Goal: Answer question/provide support: Share knowledge or assist other users

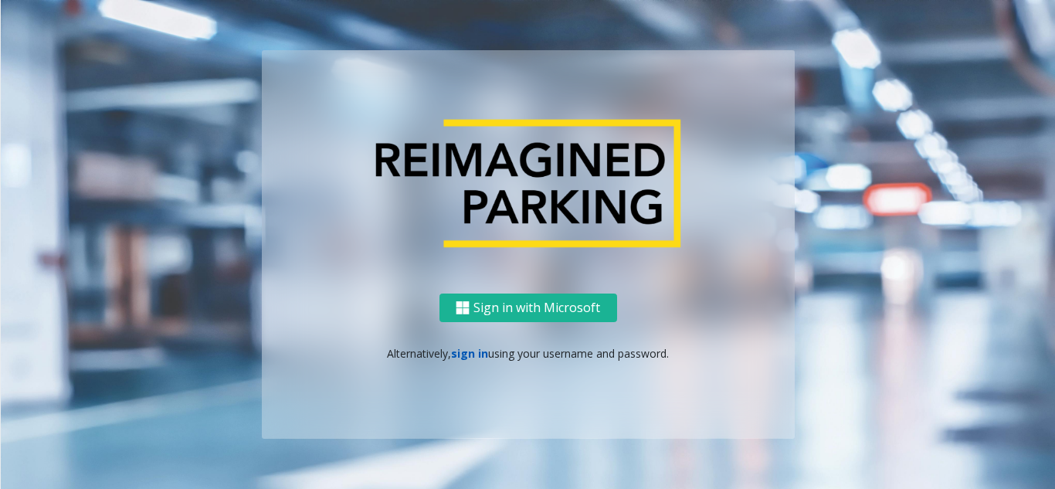
click at [466, 351] on link "sign in" at bounding box center [469, 353] width 37 height 15
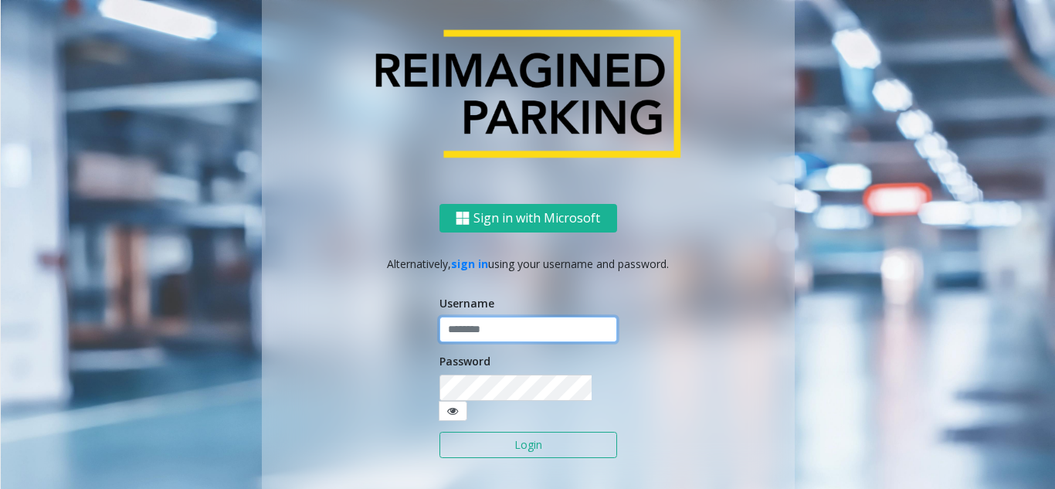
click at [480, 342] on input "text" at bounding box center [528, 330] width 178 height 26
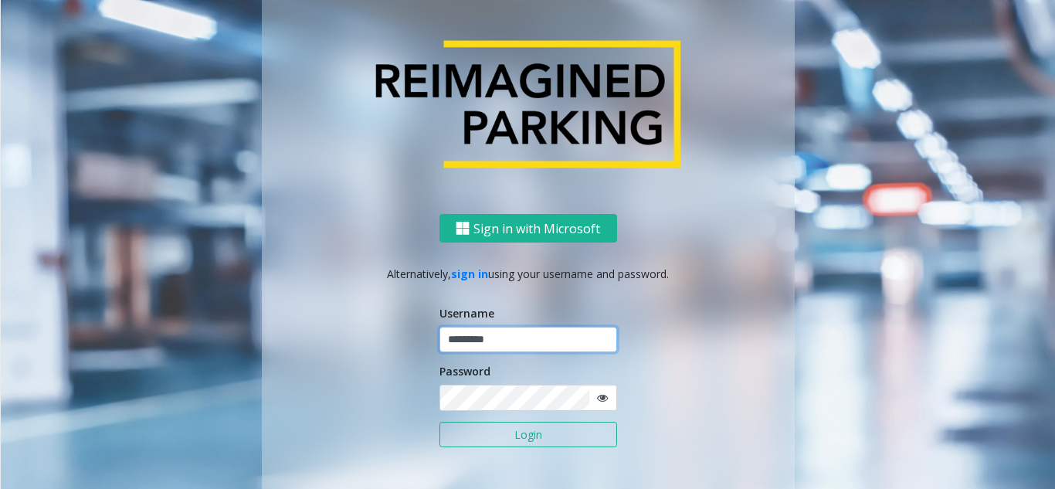
type input "*********"
click at [439, 422] on button "Login" at bounding box center [528, 435] width 178 height 26
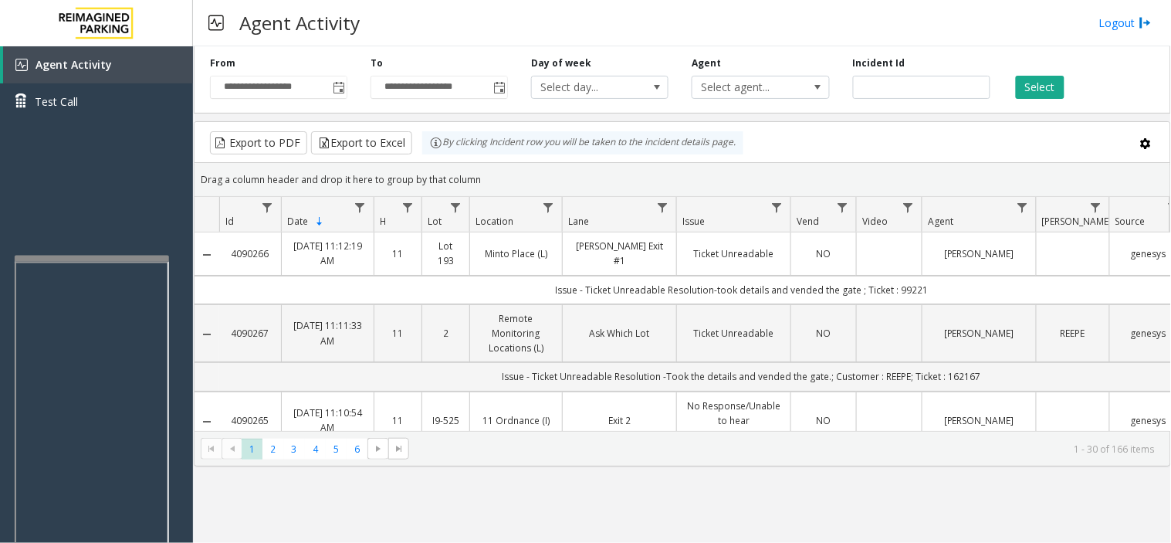
click at [95, 257] on div at bounding box center [92, 259] width 154 height 6
click at [1035, 94] on button "Select" at bounding box center [1040, 87] width 49 height 23
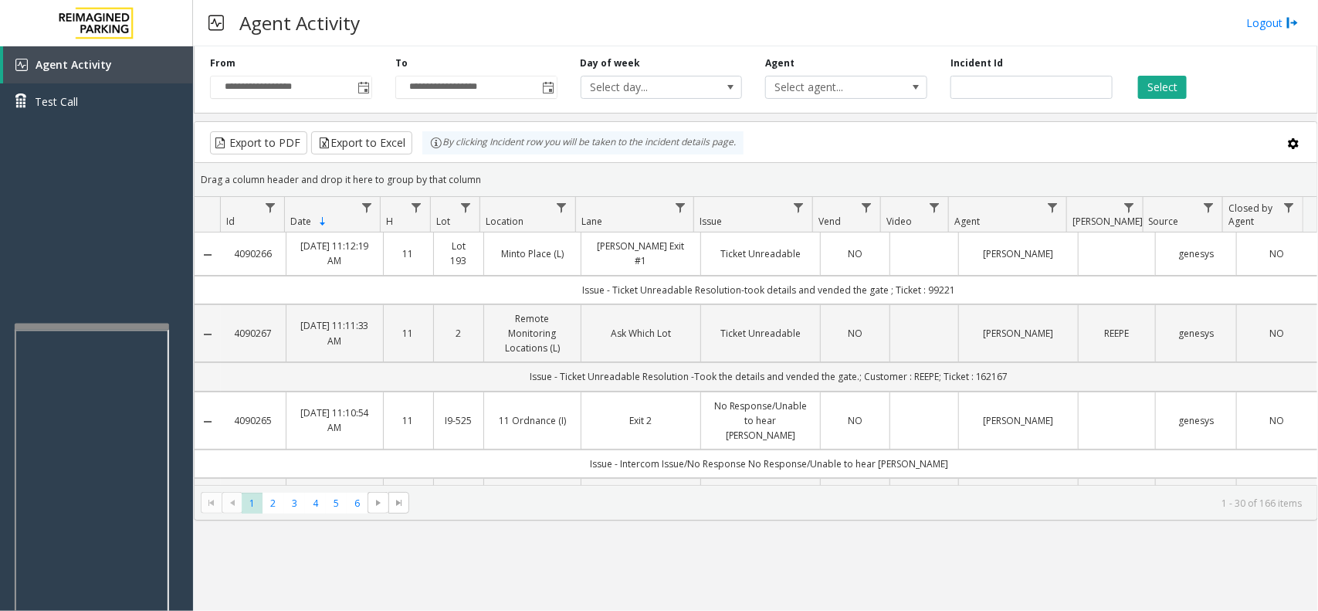
click at [1054, 73] on div "Select" at bounding box center [1216, 77] width 185 height 42
click at [1054, 83] on button "Select" at bounding box center [1162, 87] width 49 height 23
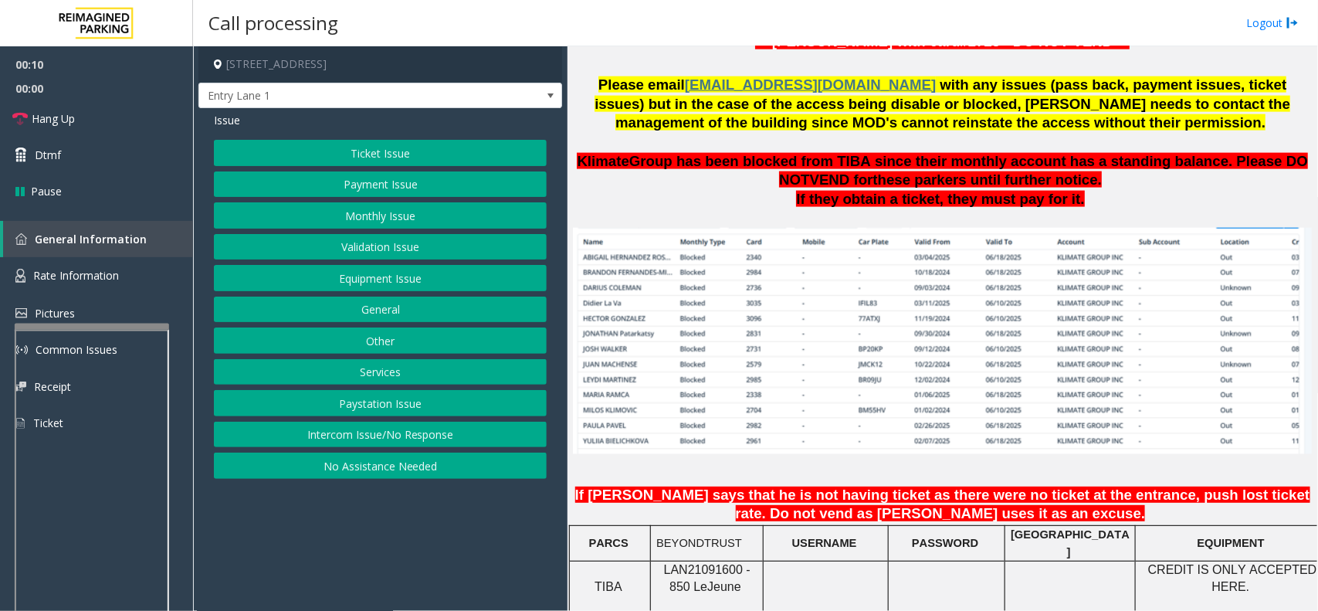
scroll to position [965, 0]
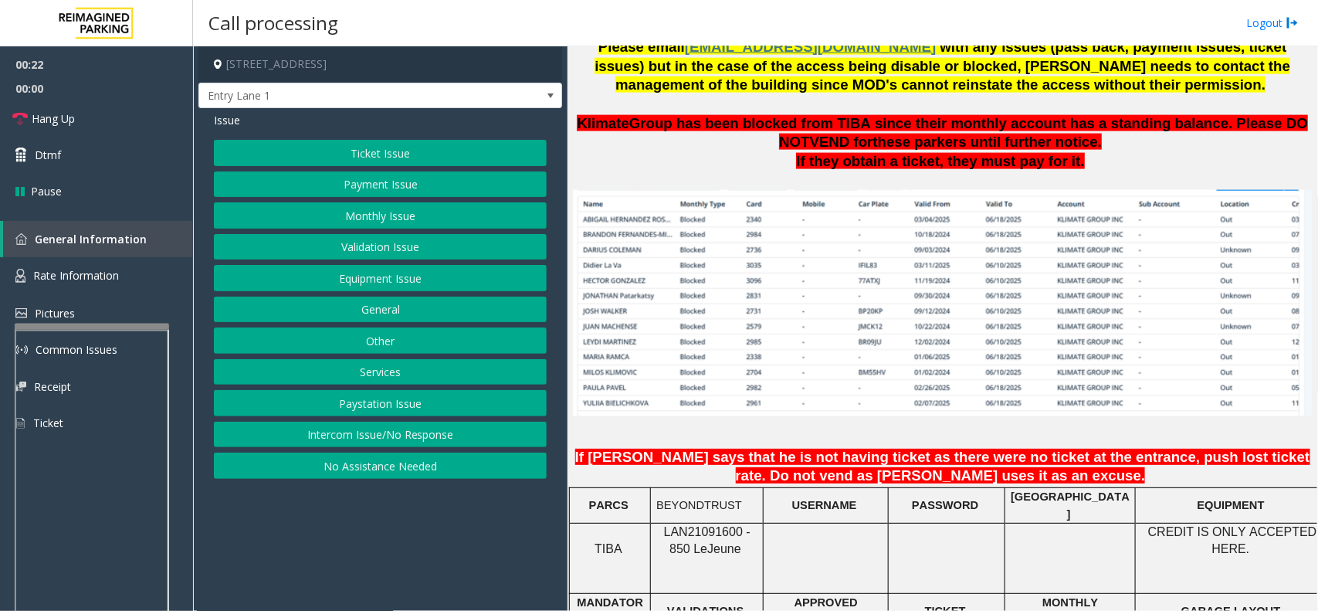
click at [330, 217] on button "Monthly Issue" at bounding box center [380, 215] width 333 height 26
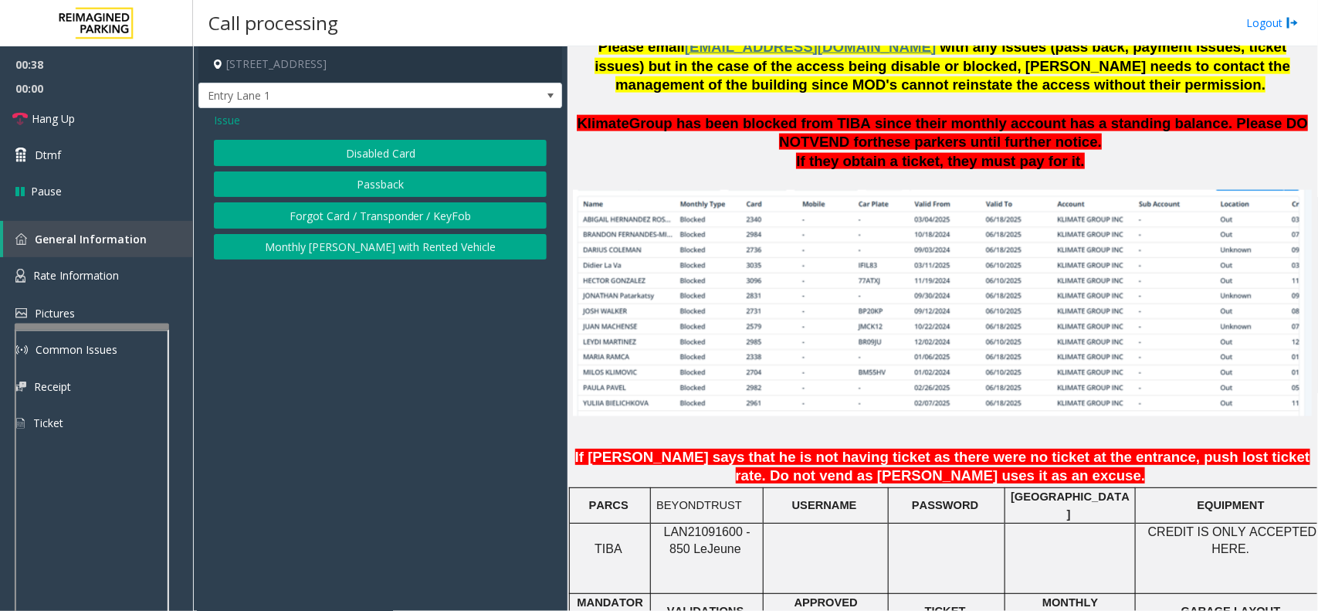
scroll to position [1158, 0]
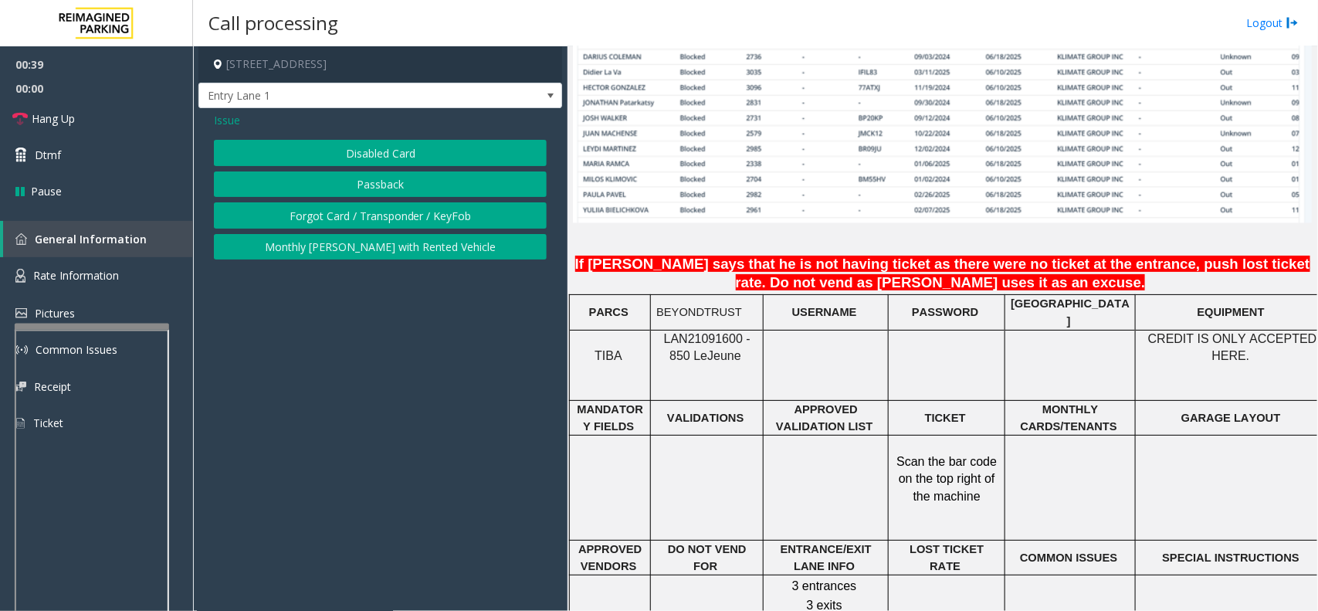
click at [693, 332] on span "LAN21091600 - 850 Le" at bounding box center [707, 347] width 86 height 30
copy span "LAN21091600"
click at [368, 209] on button "Forgot Card / Transponder / KeyFob" at bounding box center [380, 215] width 333 height 26
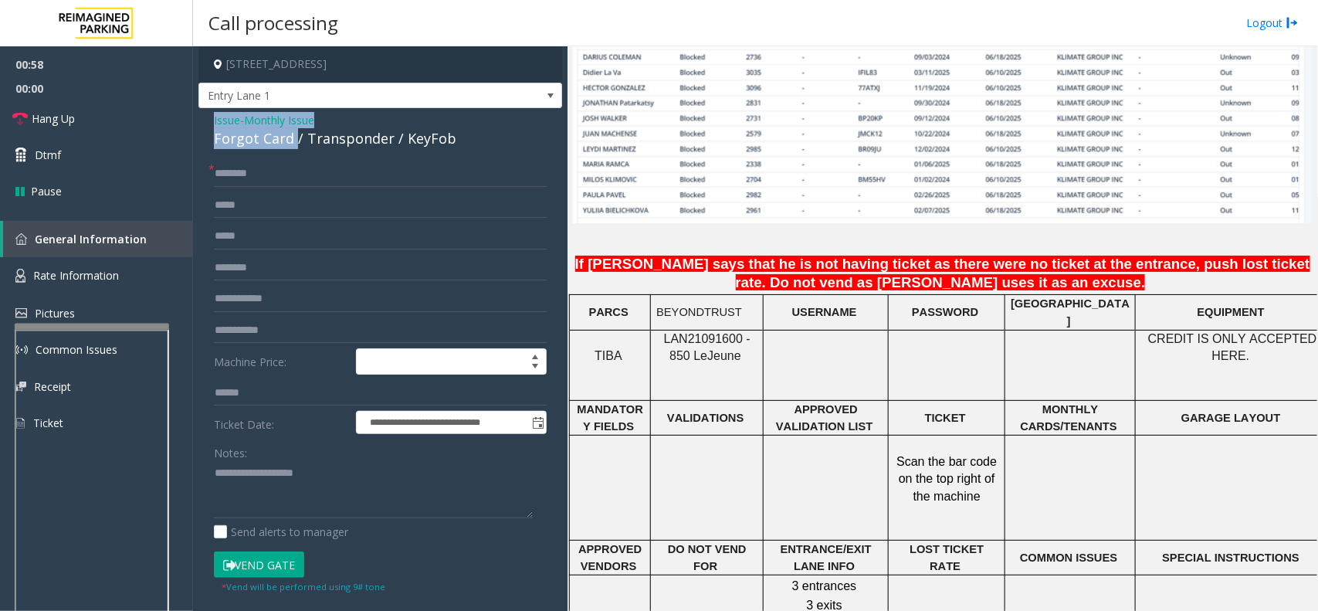
drag, startPoint x: 294, startPoint y: 137, endPoint x: 209, endPoint y: 117, distance: 87.1
click at [209, 117] on div "**********" at bounding box center [380, 467] width 364 height 719
click at [287, 484] on textarea at bounding box center [373, 490] width 319 height 58
click at [274, 488] on textarea at bounding box center [373, 490] width 319 height 58
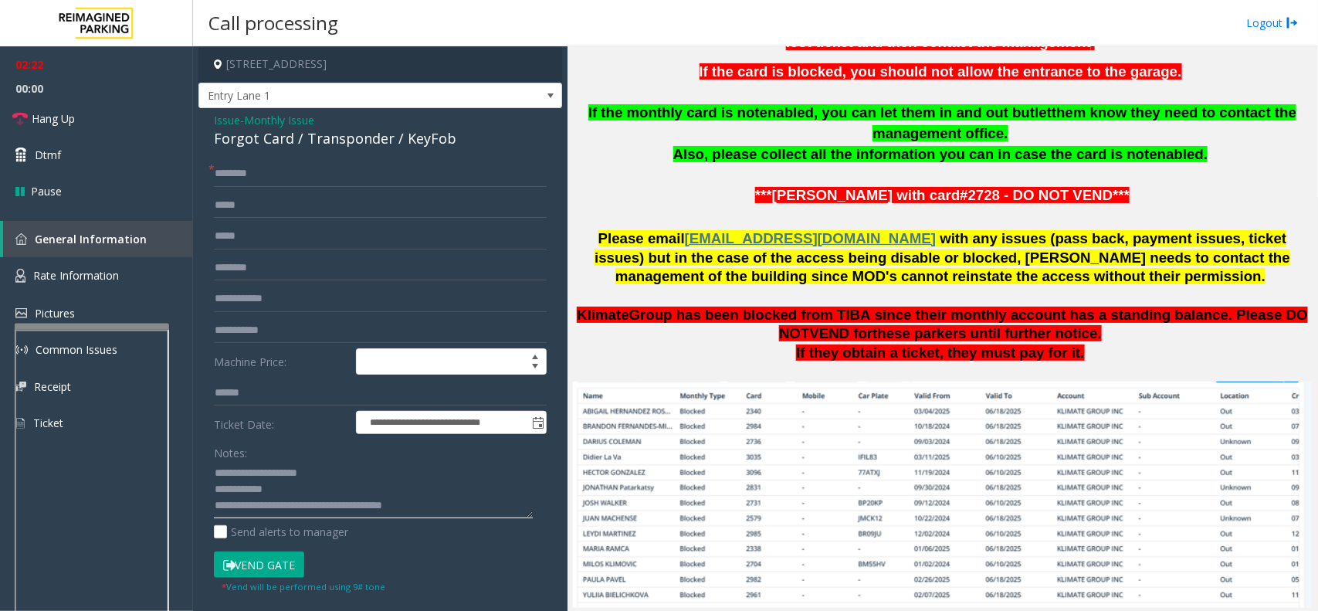
scroll to position [772, 0]
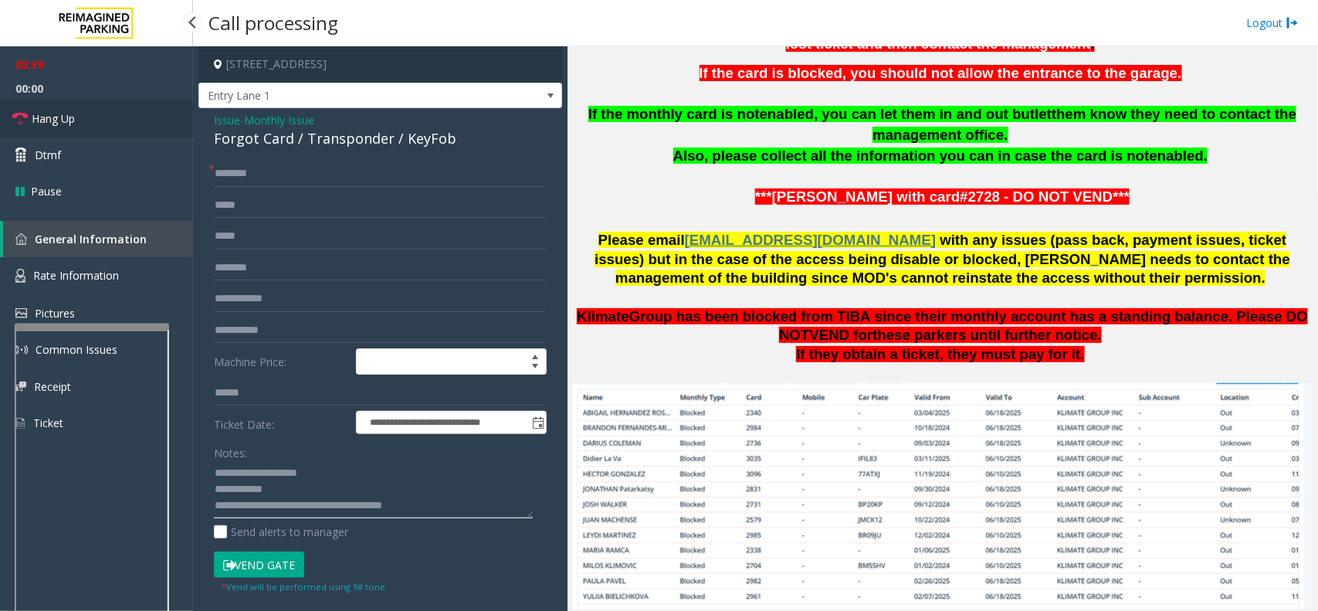
type textarea "**********"
click at [112, 114] on link "Hang Up" at bounding box center [96, 118] width 193 height 36
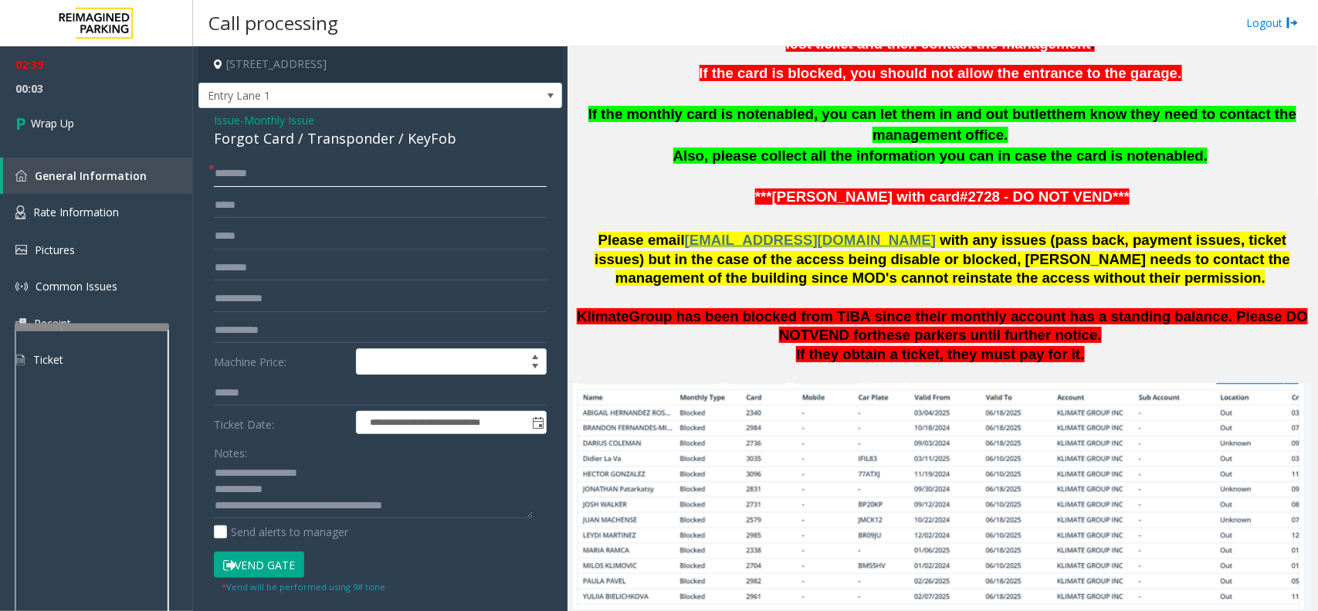
click at [232, 172] on input "text" at bounding box center [380, 174] width 333 height 26
type input "**"
click at [126, 129] on link "Wrap Up" at bounding box center [96, 123] width 193 height 46
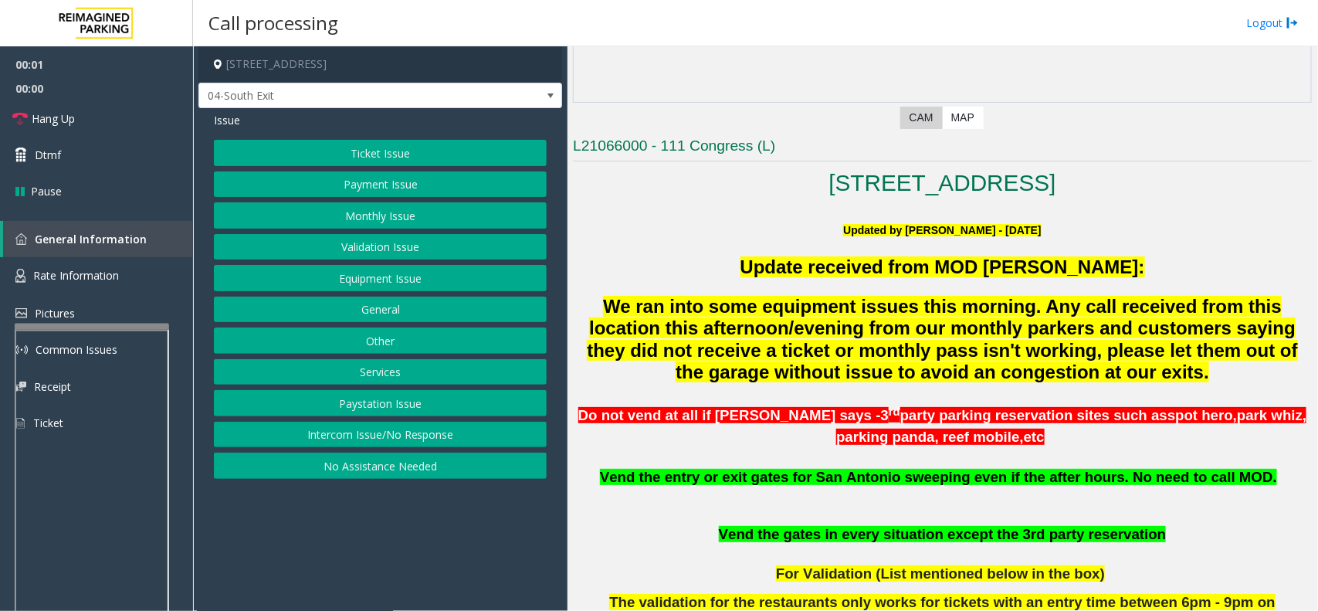
scroll to position [290, 0]
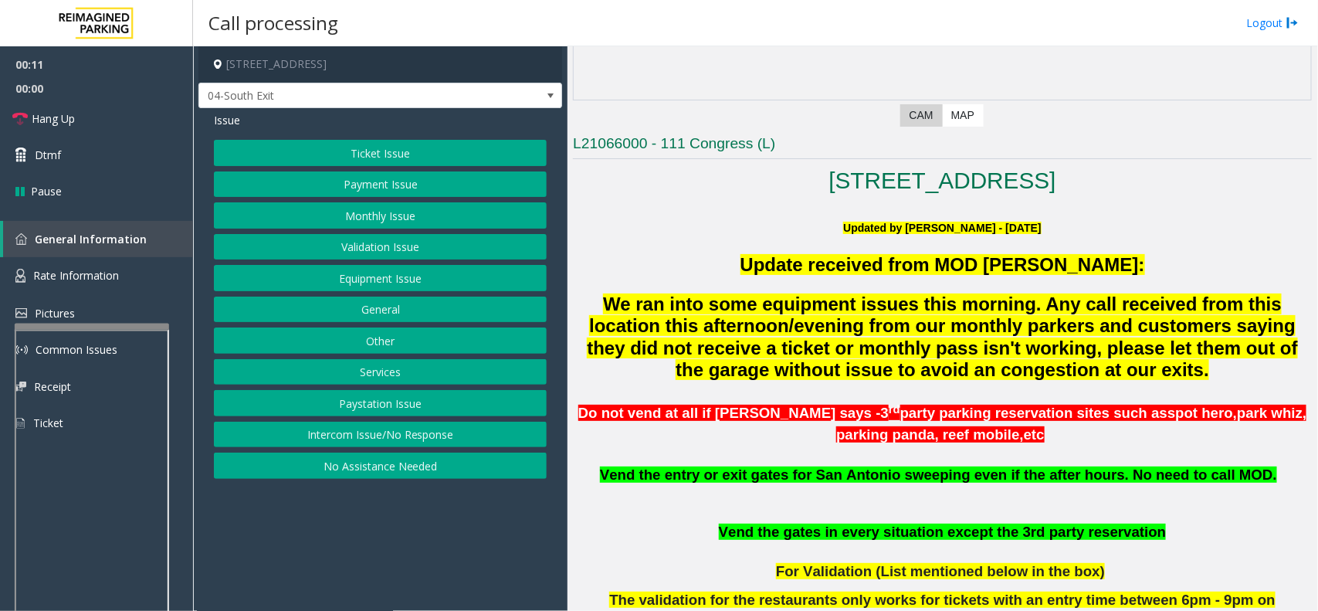
click at [395, 154] on button "Ticket Issue" at bounding box center [380, 153] width 333 height 26
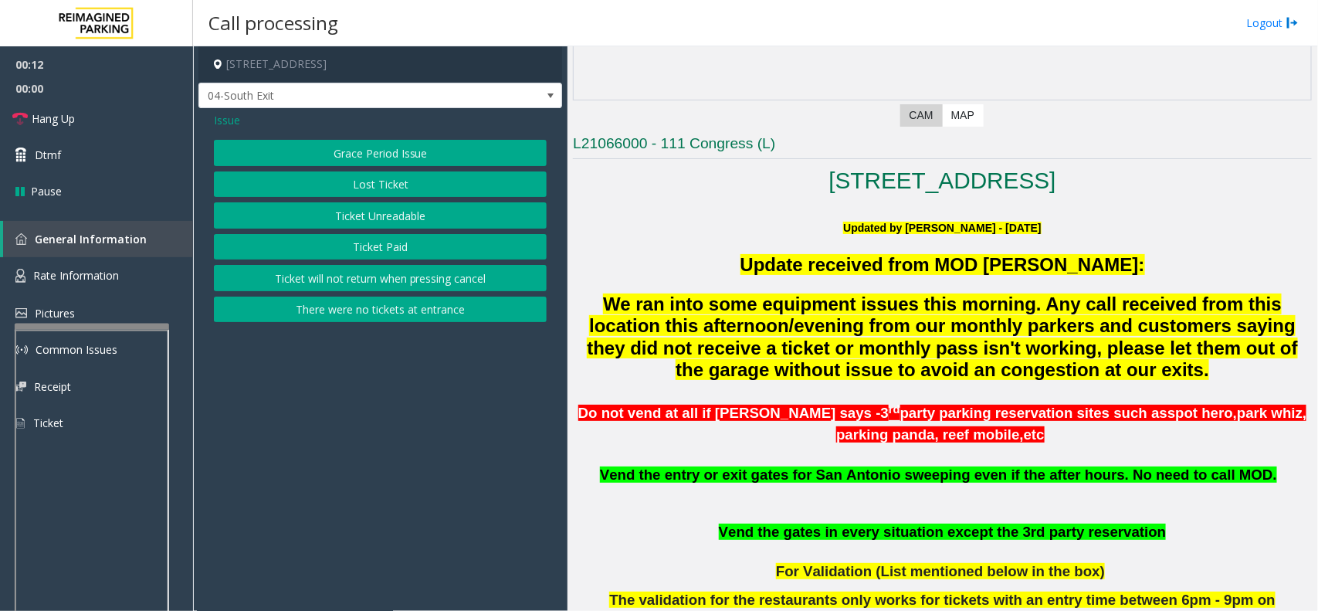
click at [394, 211] on button "Ticket Unreadable" at bounding box center [380, 215] width 333 height 26
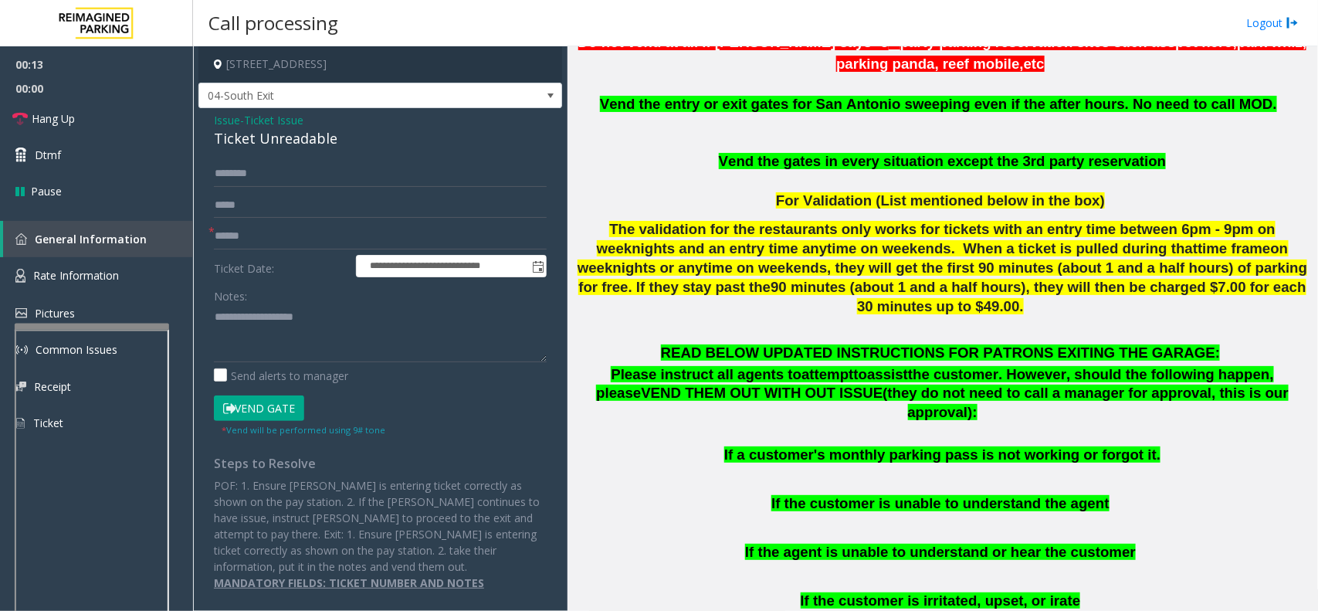
scroll to position [676, 0]
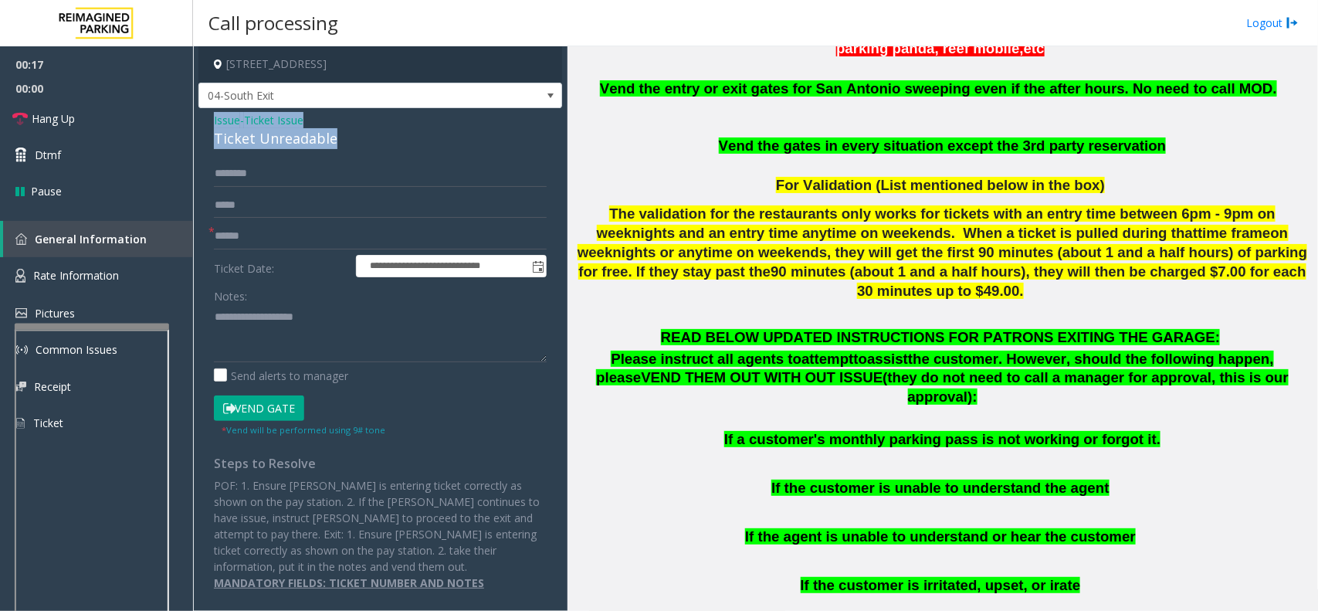
drag, startPoint x: 338, startPoint y: 139, endPoint x: 202, endPoint y: 124, distance: 137.5
click at [202, 124] on div "**********" at bounding box center [380, 356] width 364 height 497
copy div "Issue - Ticket Issue Ticket Unreadable"
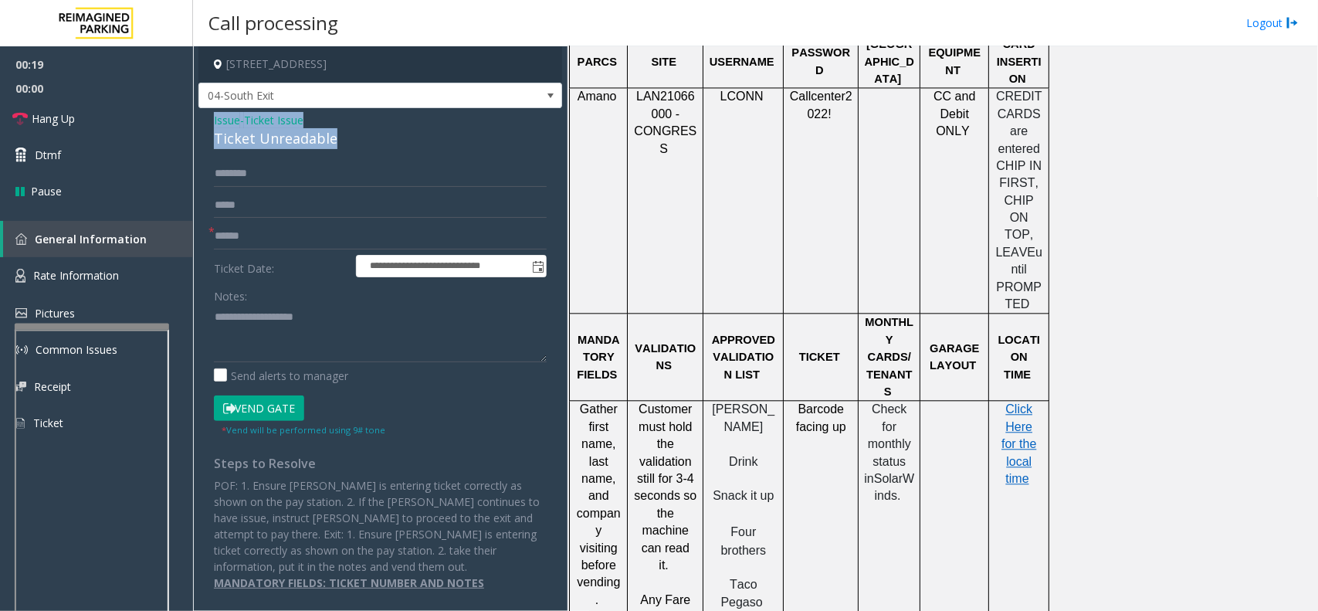
scroll to position [1544, 0]
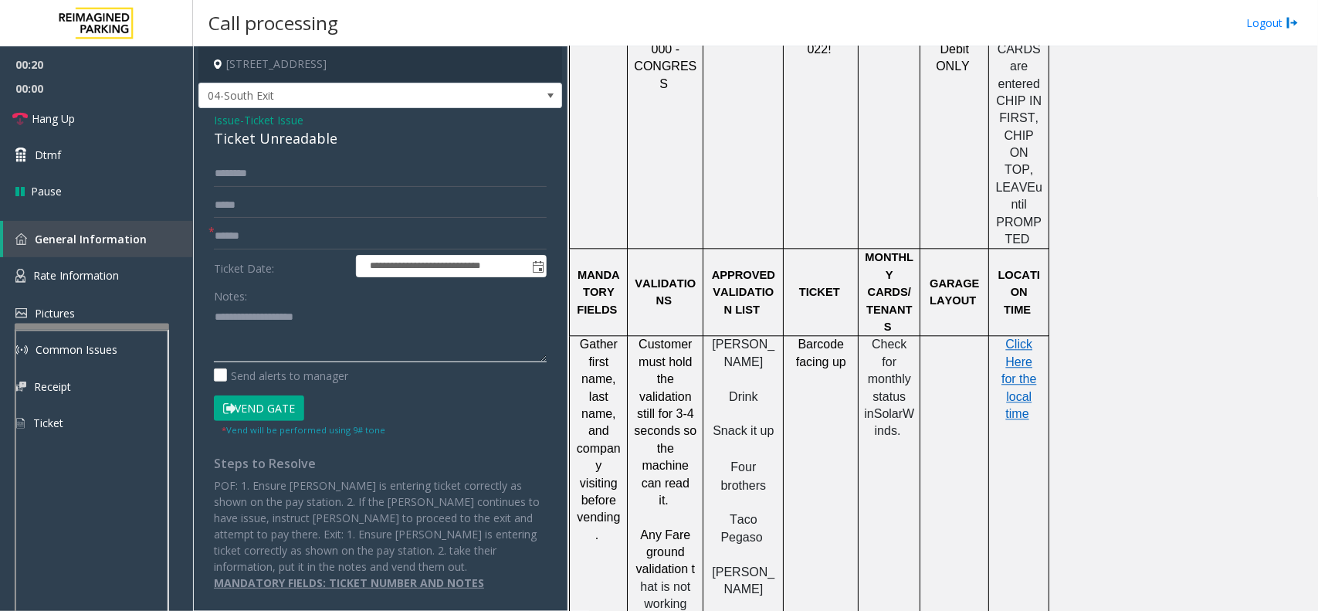
click at [215, 305] on textarea at bounding box center [380, 333] width 333 height 58
paste textarea "**********"
type textarea "**********"
click at [249, 143] on div "Ticket Unreadable" at bounding box center [380, 138] width 333 height 21
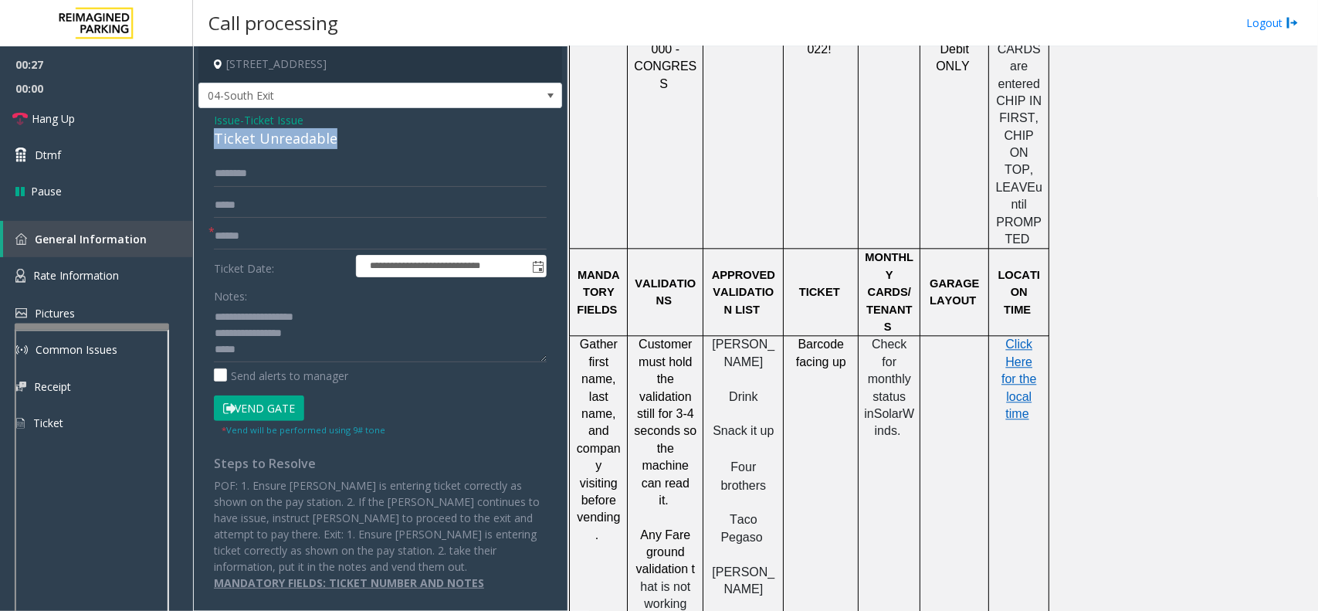
click at [249, 143] on div "Ticket Unreadable" at bounding box center [380, 138] width 333 height 21
click at [257, 238] on input "text" at bounding box center [380, 236] width 333 height 26
type input "**********"
click at [242, 355] on textarea at bounding box center [380, 333] width 333 height 58
paste textarea "**********"
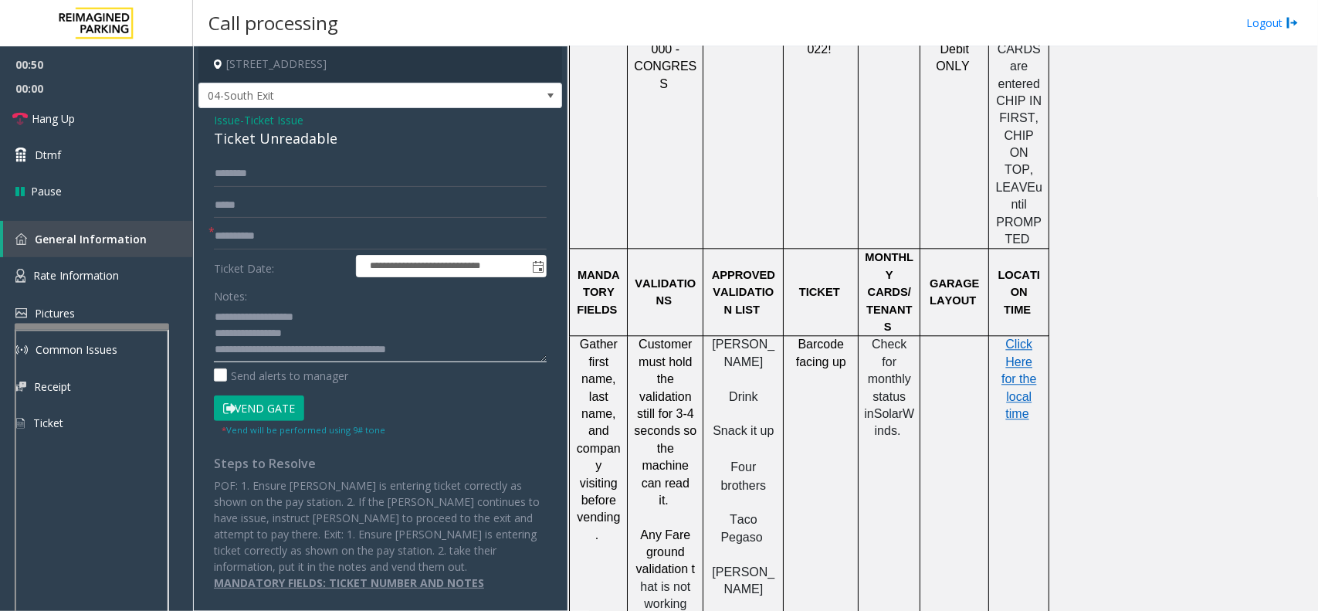
scroll to position [10, 0]
type textarea "**********"
drag, startPoint x: 292, startPoint y: 233, endPoint x: 153, endPoint y: 256, distance: 140.8
click at [153, 256] on app-root "**********" at bounding box center [659, 305] width 1318 height 611
type input "******"
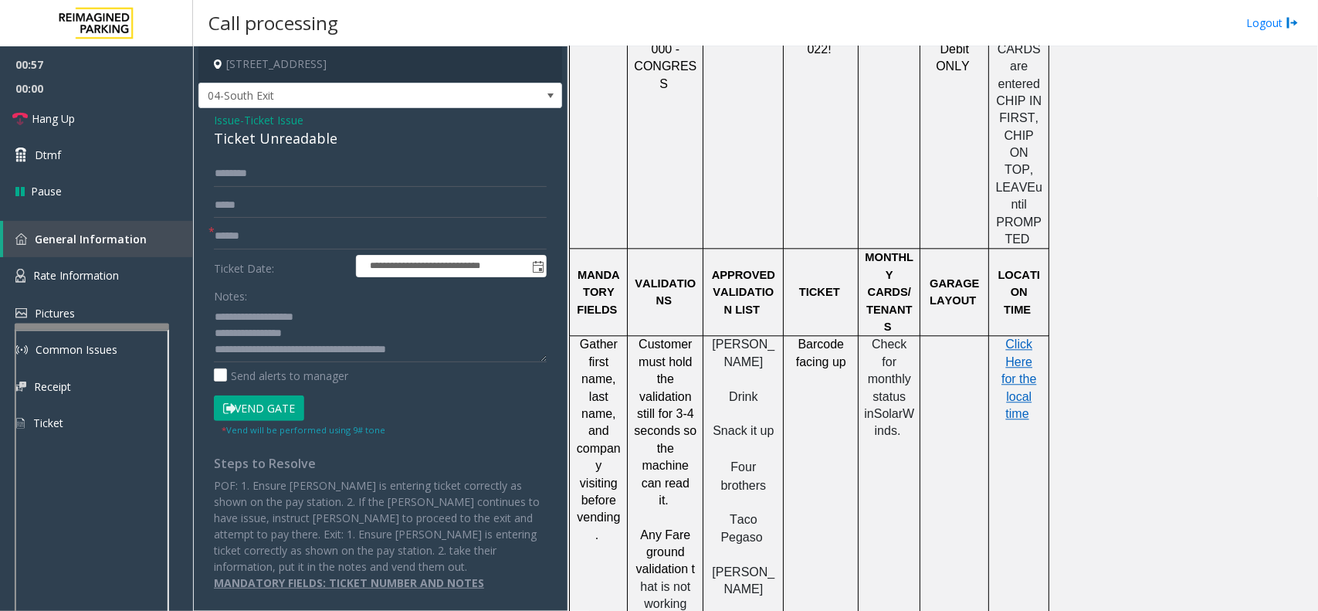
drag, startPoint x: 272, startPoint y: 403, endPoint x: 271, endPoint y: 395, distance: 8.5
click at [272, 403] on button "Vend Gate" at bounding box center [259, 408] width 90 height 26
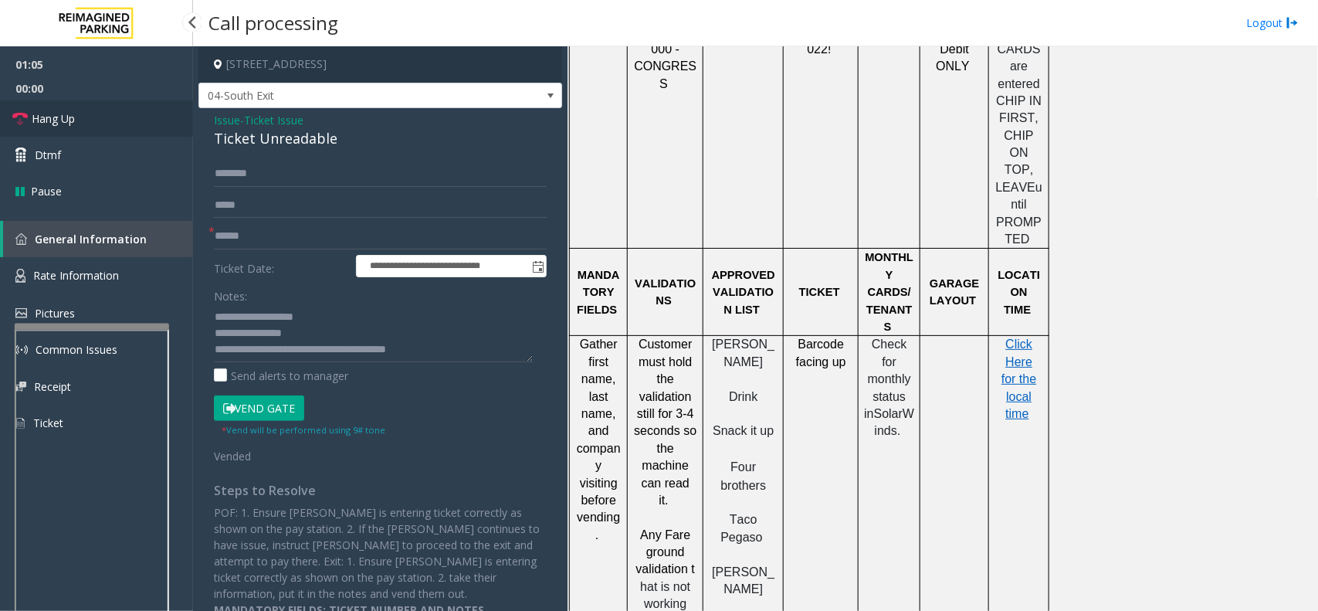
click at [75, 121] on span "Hang Up" at bounding box center [53, 118] width 43 height 16
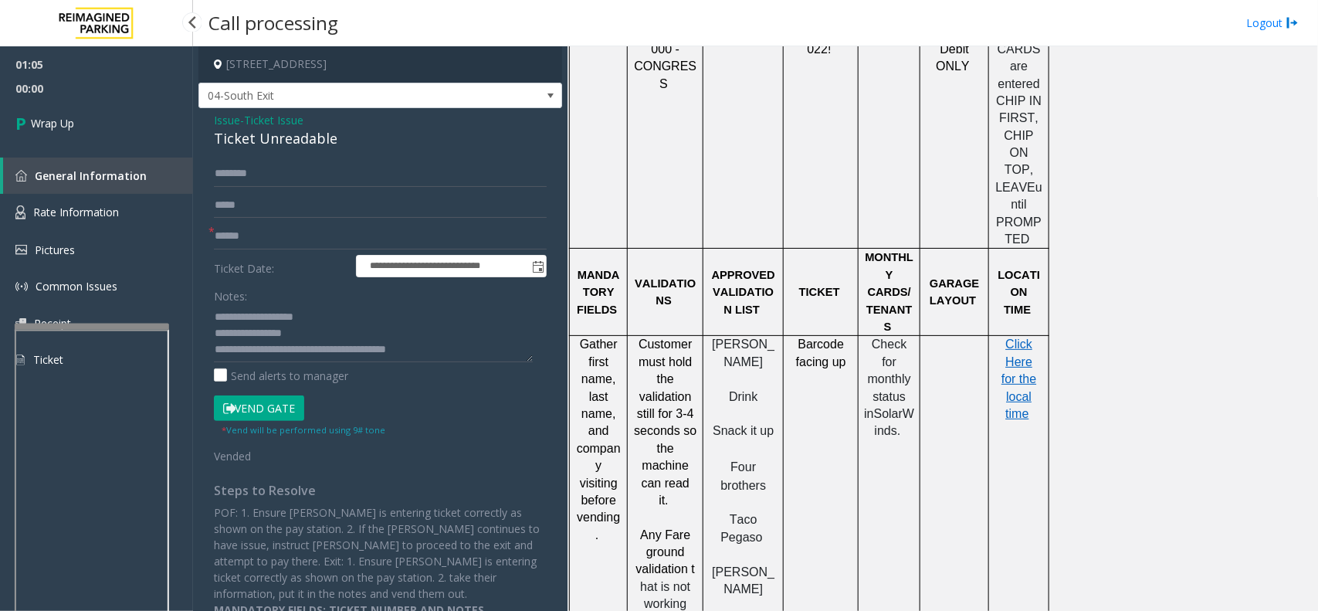
click at [75, 121] on link "Wrap Up" at bounding box center [96, 123] width 193 height 46
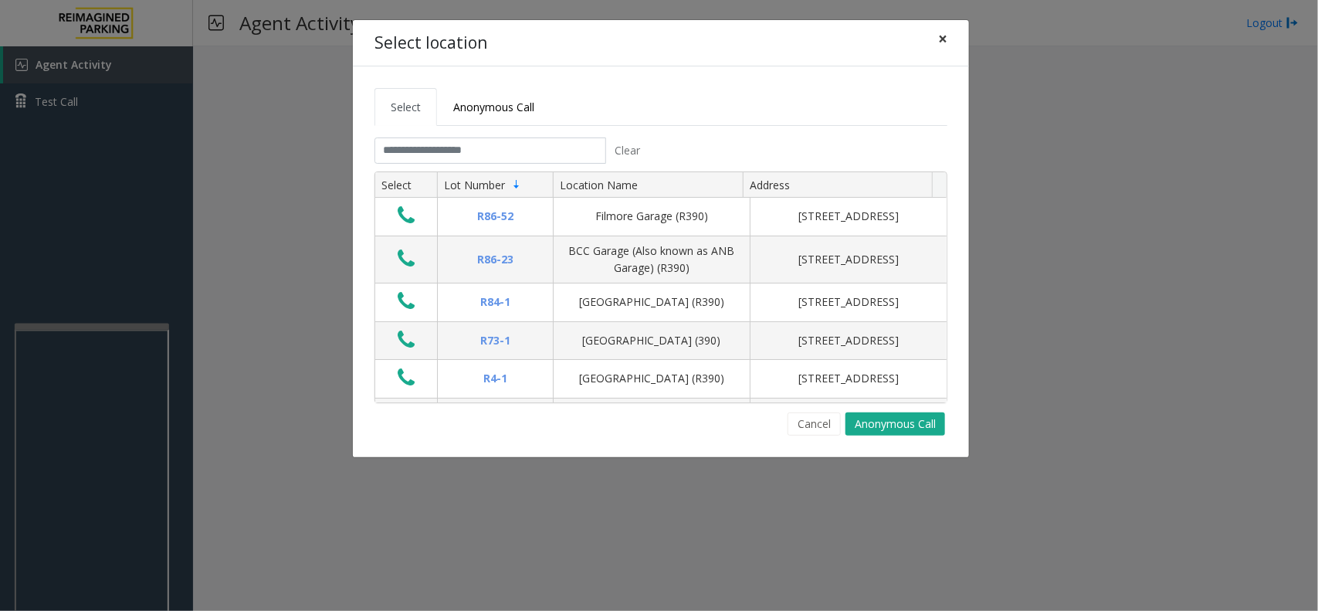
click at [940, 41] on span "×" at bounding box center [942, 39] width 9 height 22
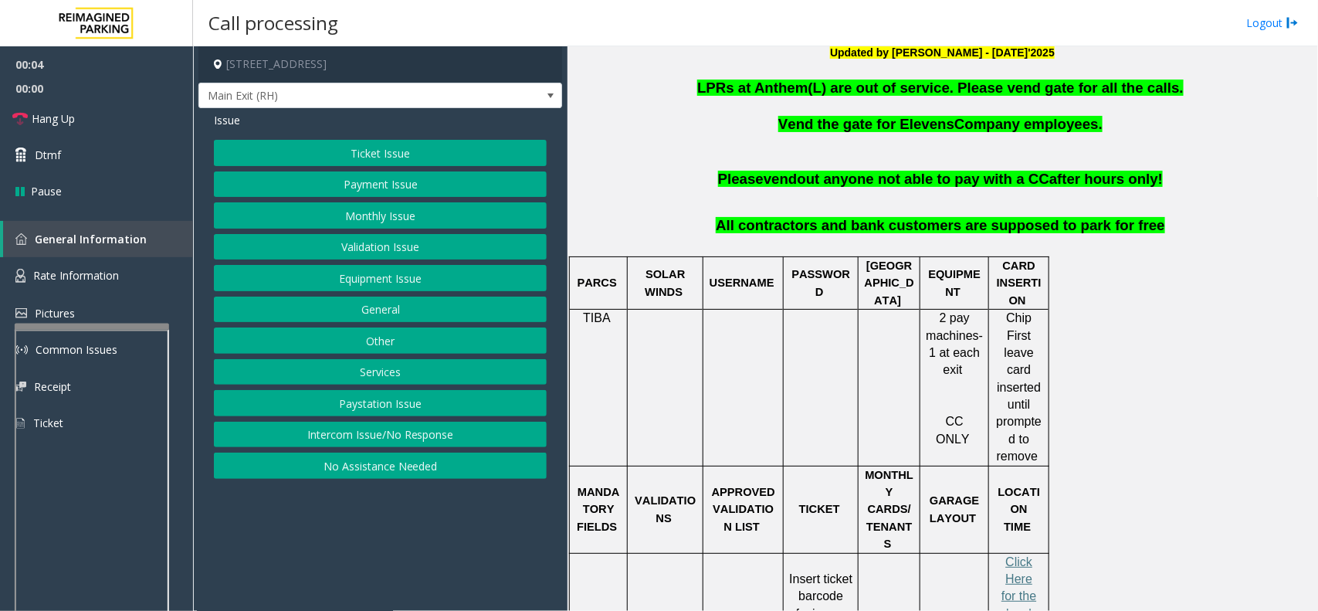
scroll to position [965, 0]
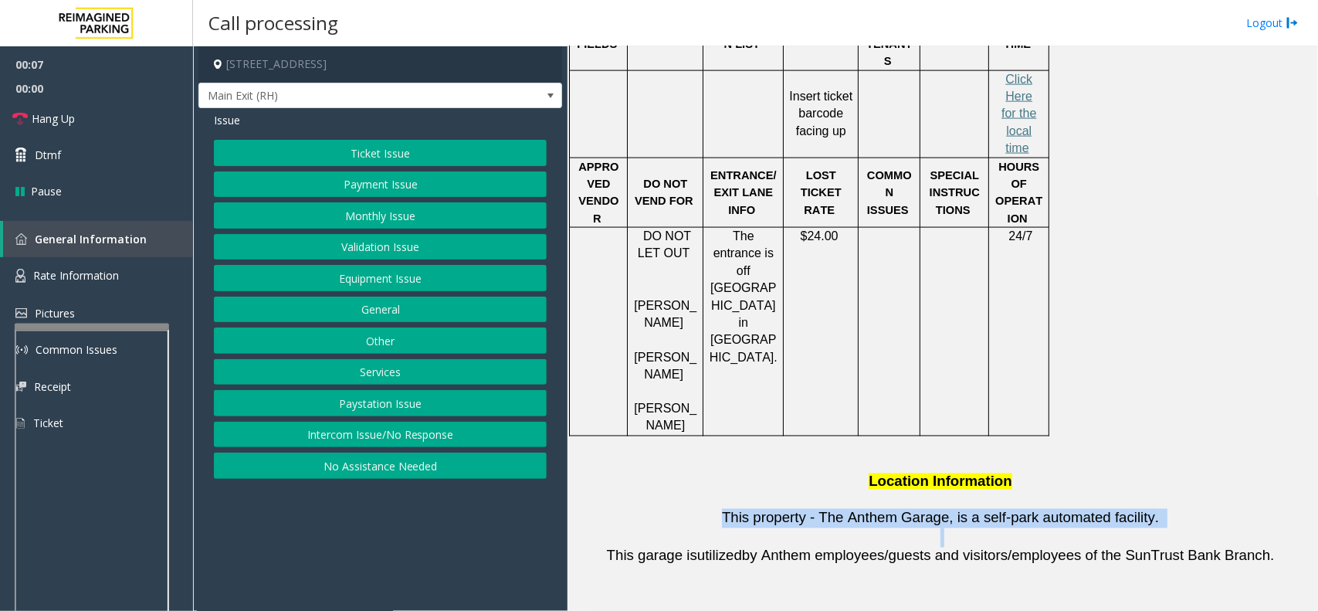
drag, startPoint x: 732, startPoint y: 470, endPoint x: 1197, endPoint y: 485, distance: 465.1
click at [1054, 485] on div "Vend the gate for Elevens Company employees. Please vend out anyone not able to…" at bounding box center [942, 153] width 739 height 1042
click at [1054, 488] on p "This property - The Anthem Garage, is a self-park automated facility." at bounding box center [942, 518] width 739 height 19
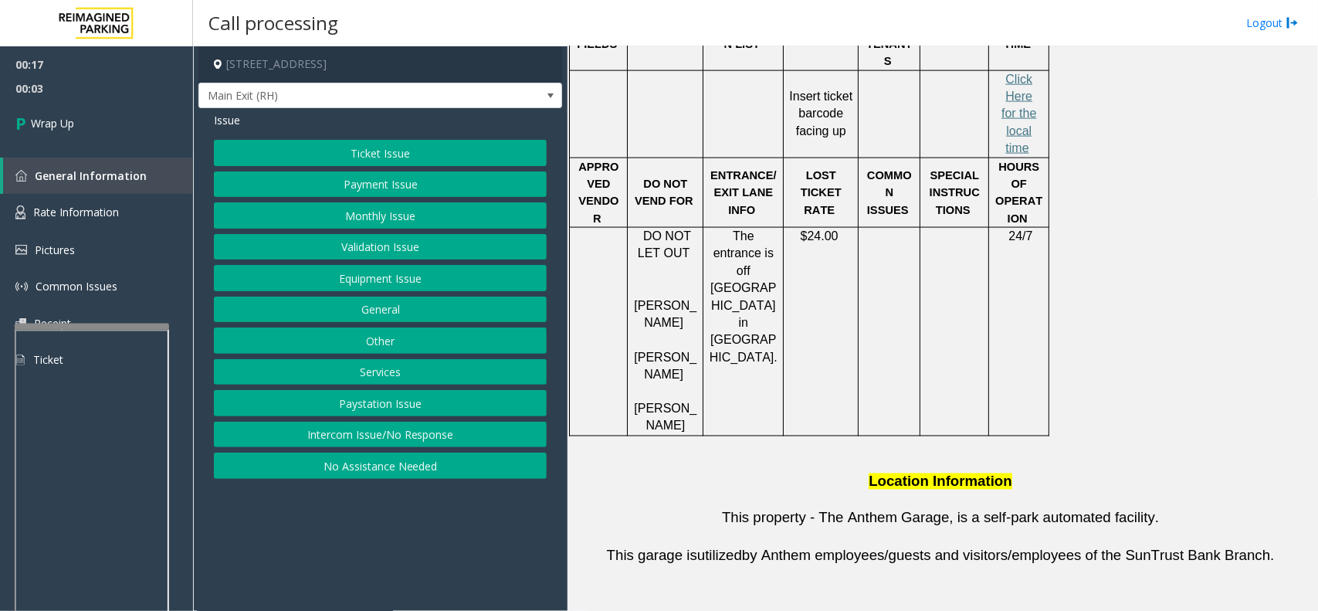
drag, startPoint x: 395, startPoint y: 438, endPoint x: 368, endPoint y: 241, distance: 198.8
click at [394, 436] on button "Intercom Issue/No Response" at bounding box center [380, 435] width 333 height 26
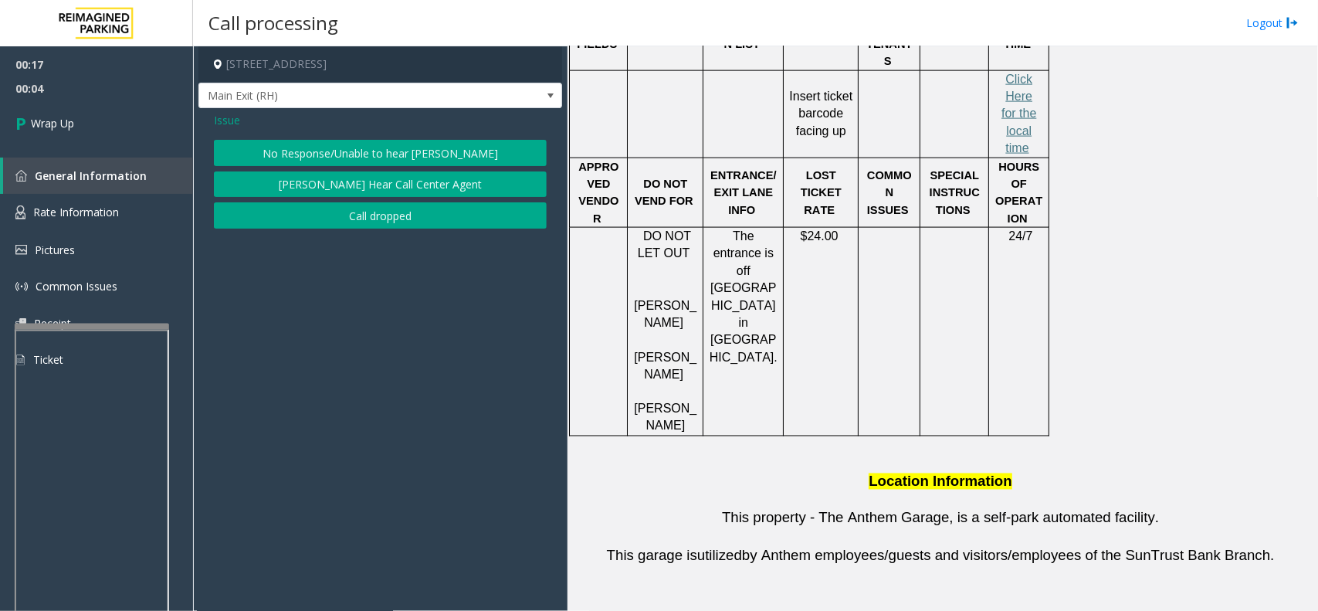
click at [356, 152] on button "No Response/Unable to hear [PERSON_NAME]" at bounding box center [380, 153] width 333 height 26
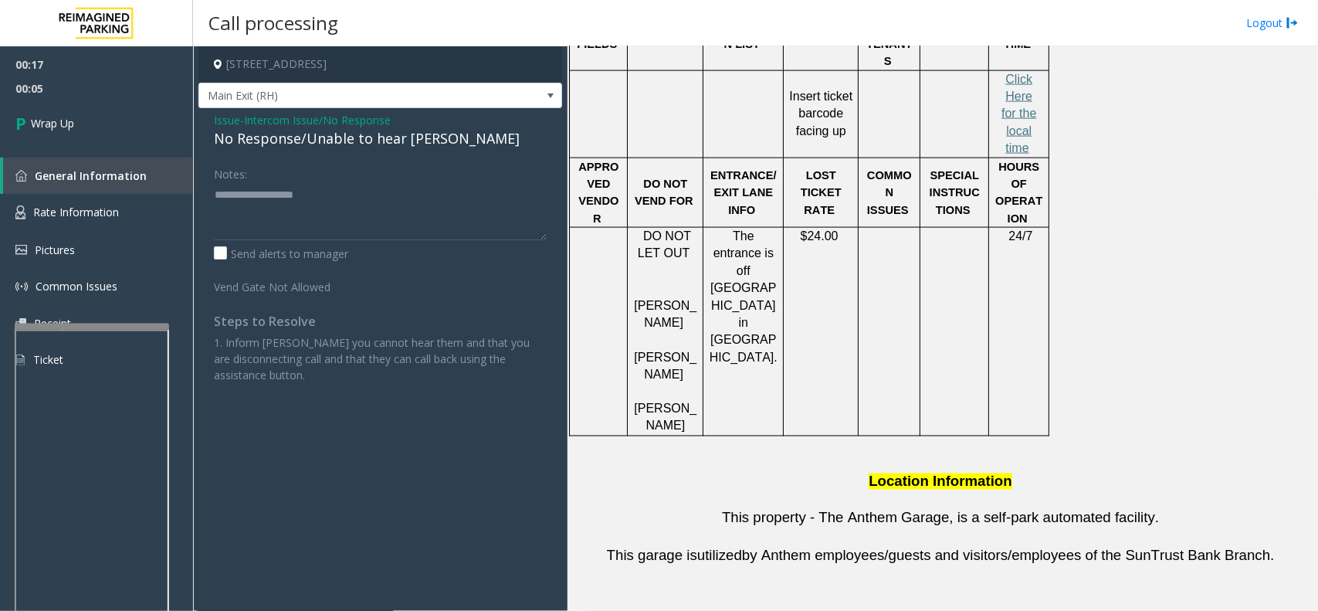
click at [344, 134] on div "No Response/Unable to hear [PERSON_NAME]" at bounding box center [380, 138] width 333 height 21
drag, startPoint x: 344, startPoint y: 134, endPoint x: 383, endPoint y: 133, distance: 38.6
click at [345, 134] on div "No Response/Unable to hear [PERSON_NAME]" at bounding box center [380, 138] width 333 height 21
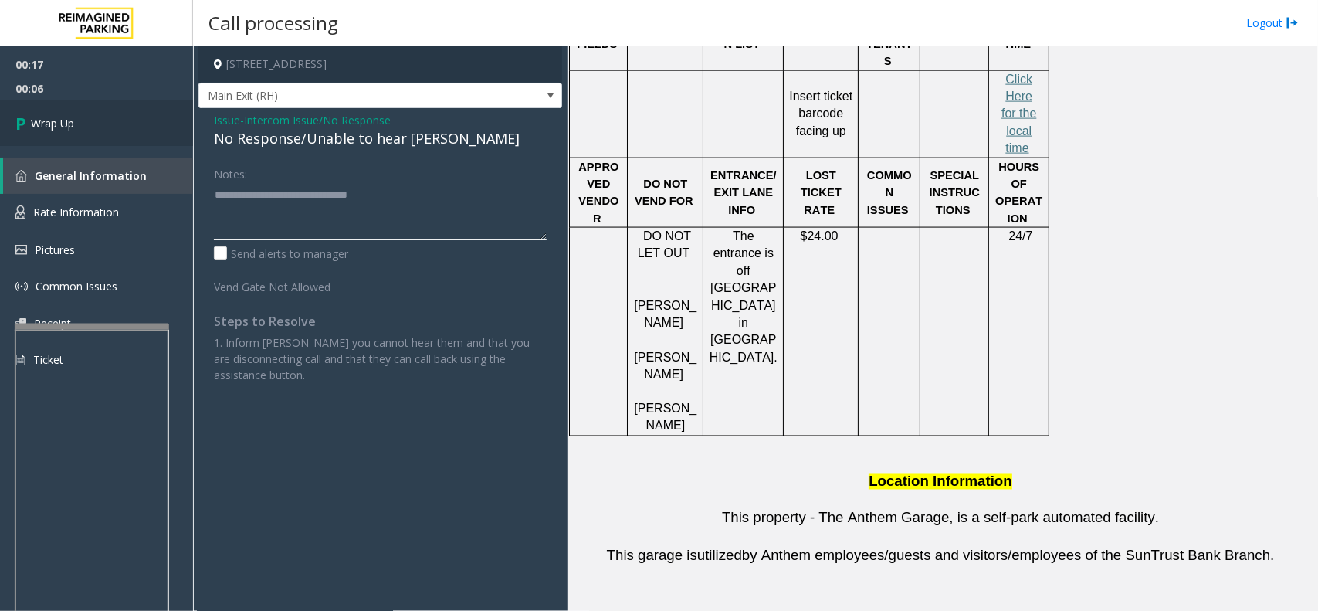
type textarea "**********"
click at [141, 124] on link "Wrap Up" at bounding box center [96, 123] width 193 height 46
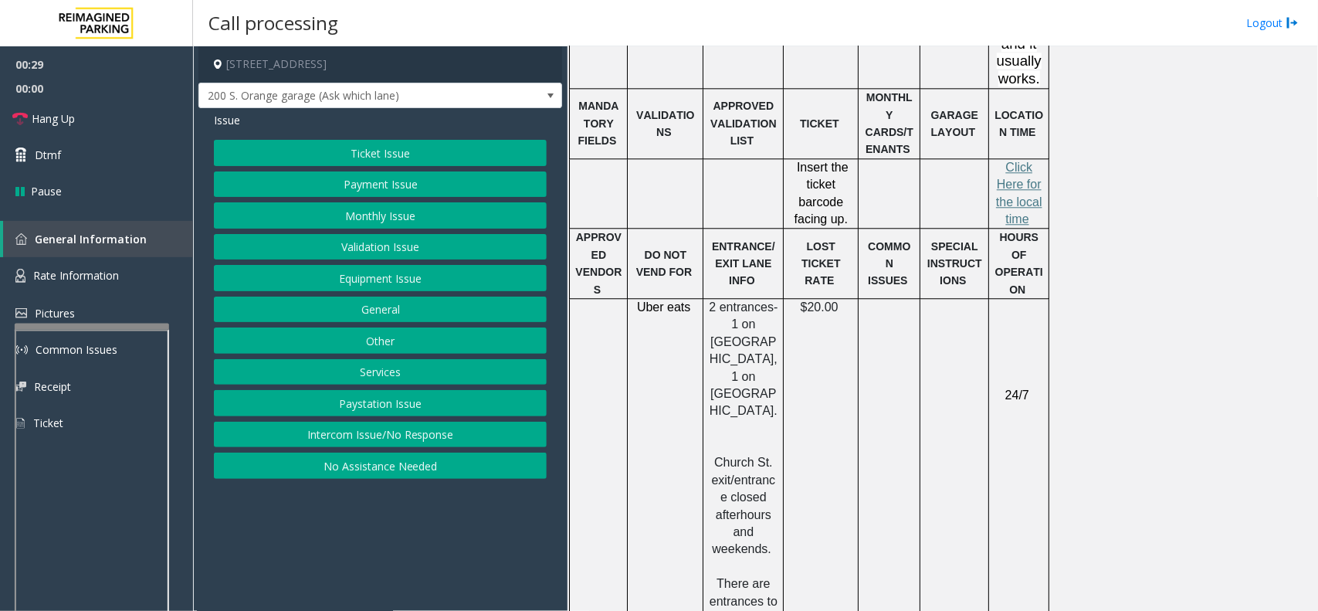
scroll to position [1738, 0]
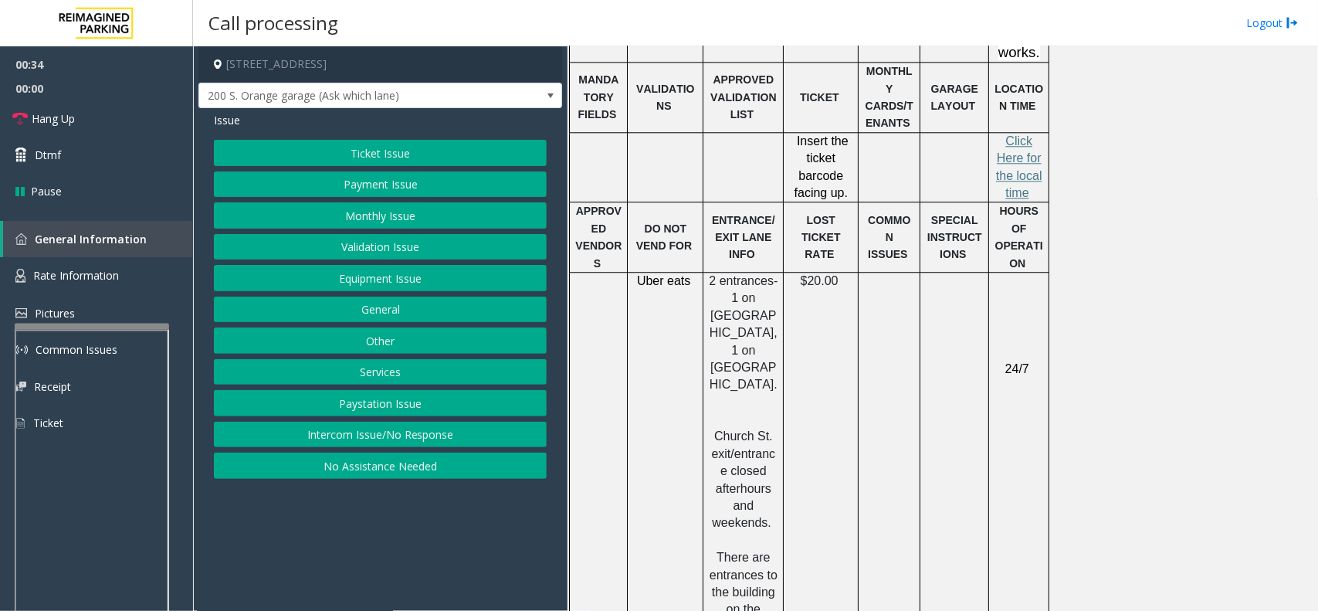
click at [400, 155] on button "Ticket Issue" at bounding box center [380, 153] width 333 height 26
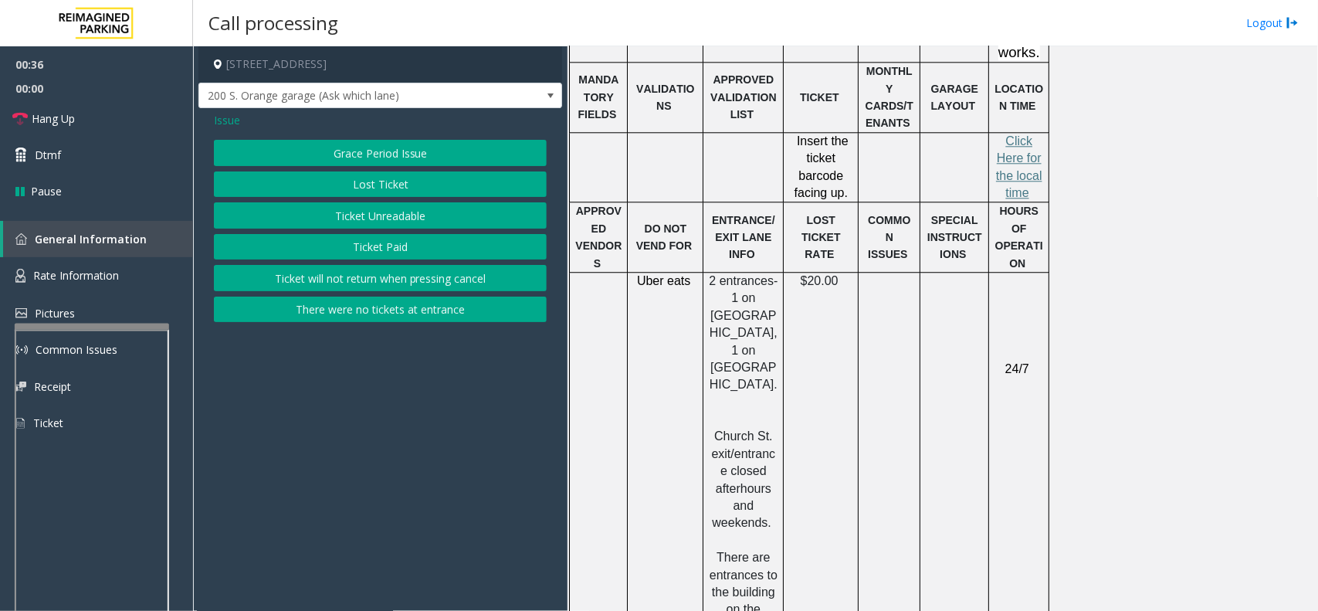
click at [414, 188] on button "Lost Ticket" at bounding box center [380, 184] width 333 height 26
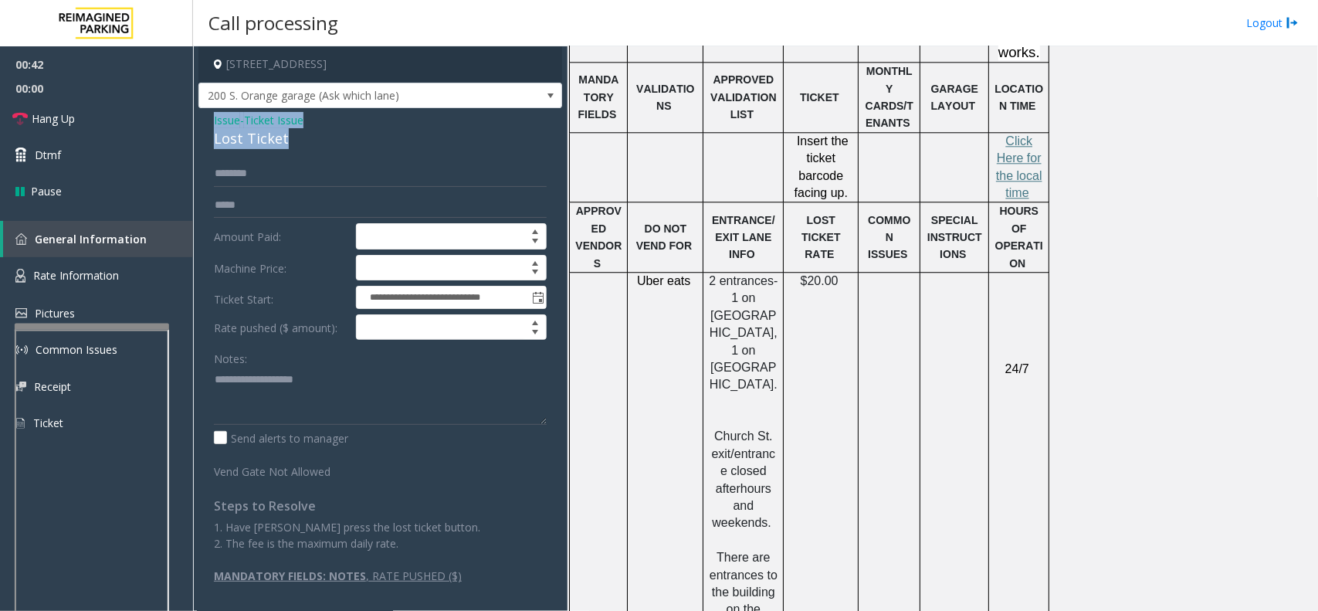
drag, startPoint x: 290, startPoint y: 137, endPoint x: 207, endPoint y: 122, distance: 84.1
click at [207, 122] on div "**********" at bounding box center [380, 353] width 364 height 491
click at [287, 406] on textarea at bounding box center [380, 396] width 333 height 58
click at [112, 120] on link "Hang Up" at bounding box center [96, 118] width 193 height 36
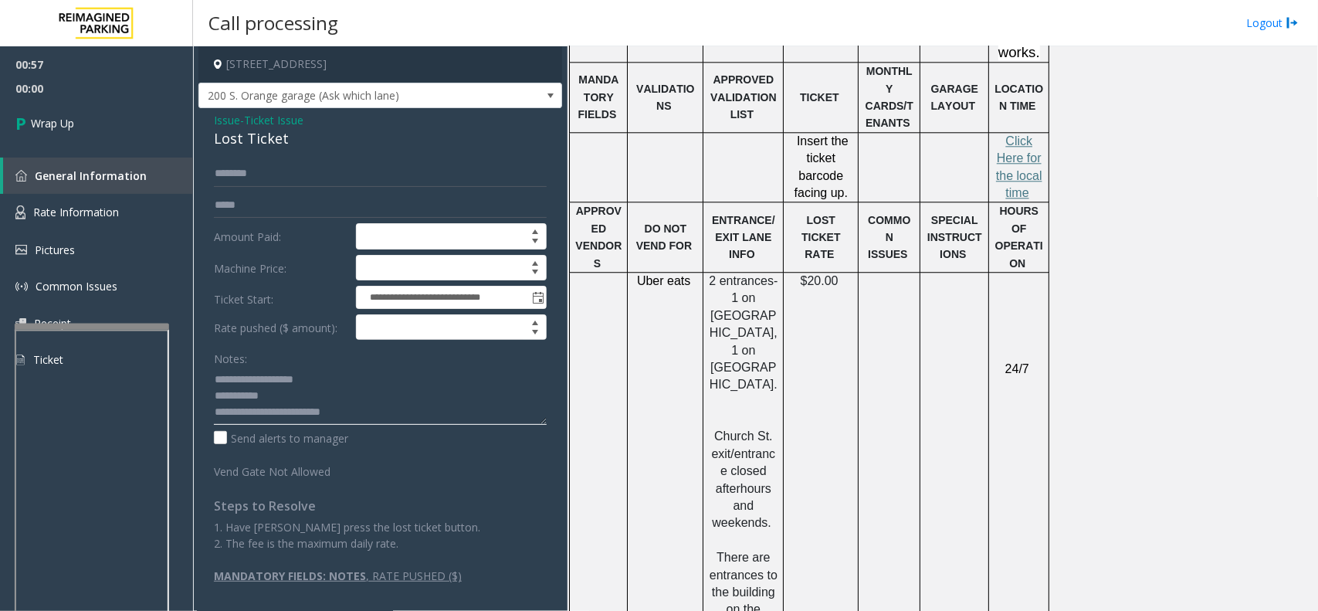
click at [376, 419] on textarea at bounding box center [380, 396] width 333 height 58
type textarea "**********"
click at [120, 145] on link "Wrap Up" at bounding box center [96, 123] width 193 height 46
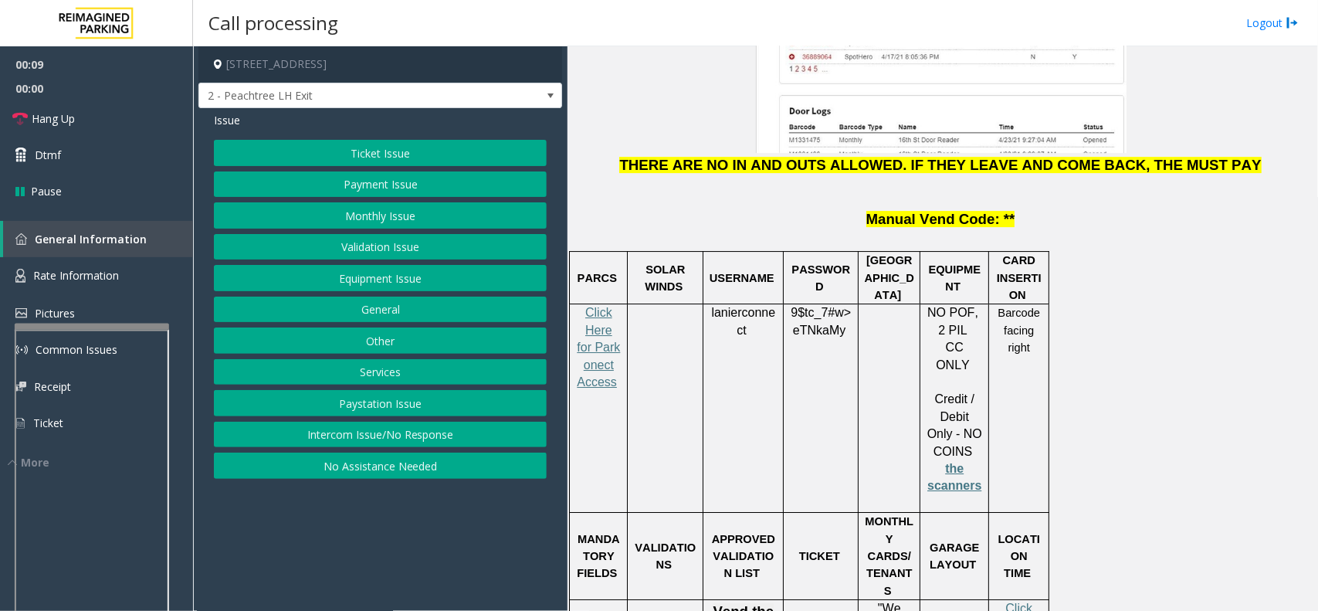
scroll to position [2220, 0]
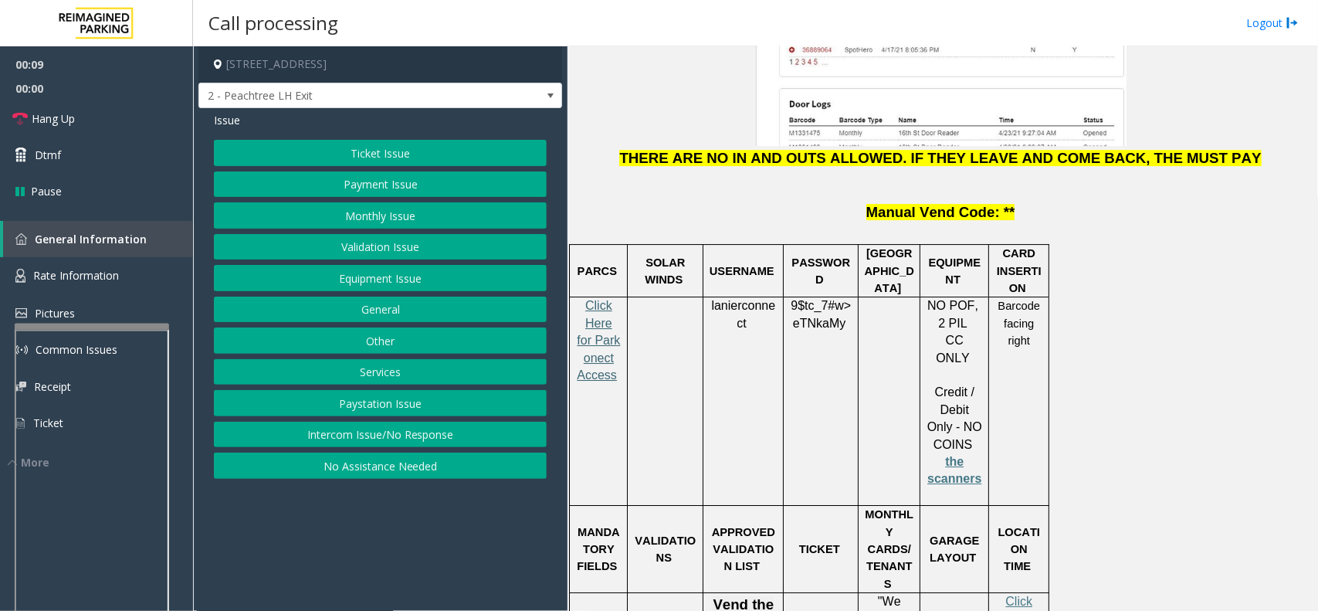
click at [595, 299] on span "Click Here for Parkonect Access" at bounding box center [598, 340] width 43 height 83
click at [740, 299] on span "lanierconnect" at bounding box center [743, 314] width 64 height 31
copy p "lanierconnect"
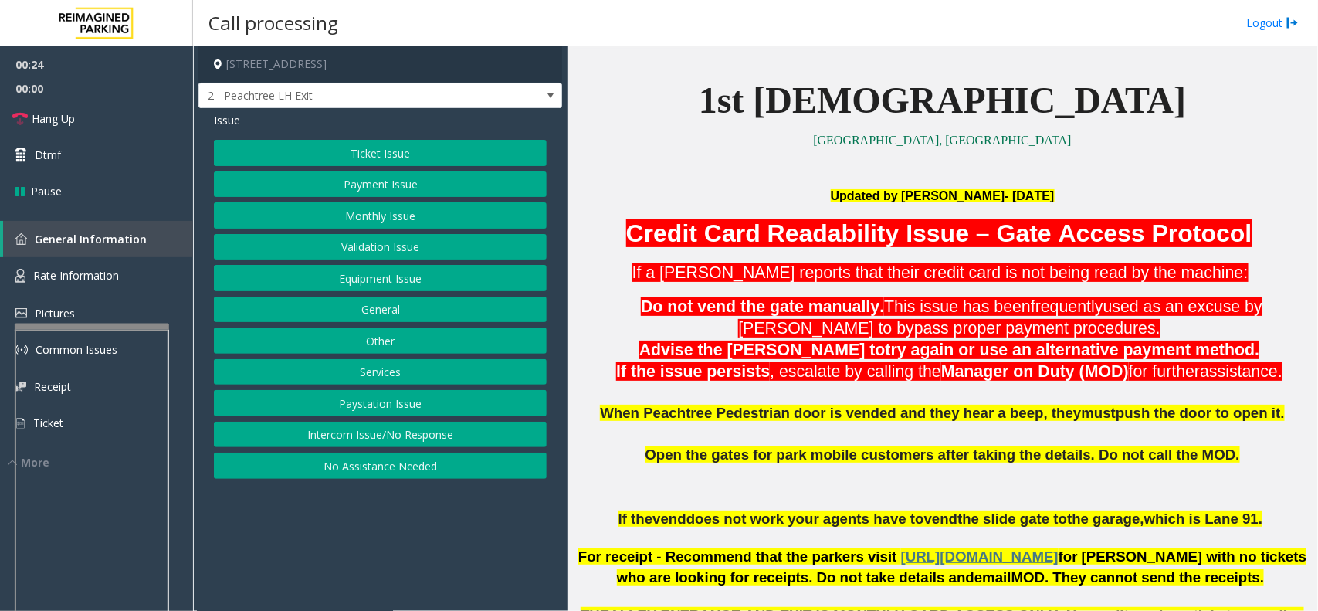
scroll to position [290, 0]
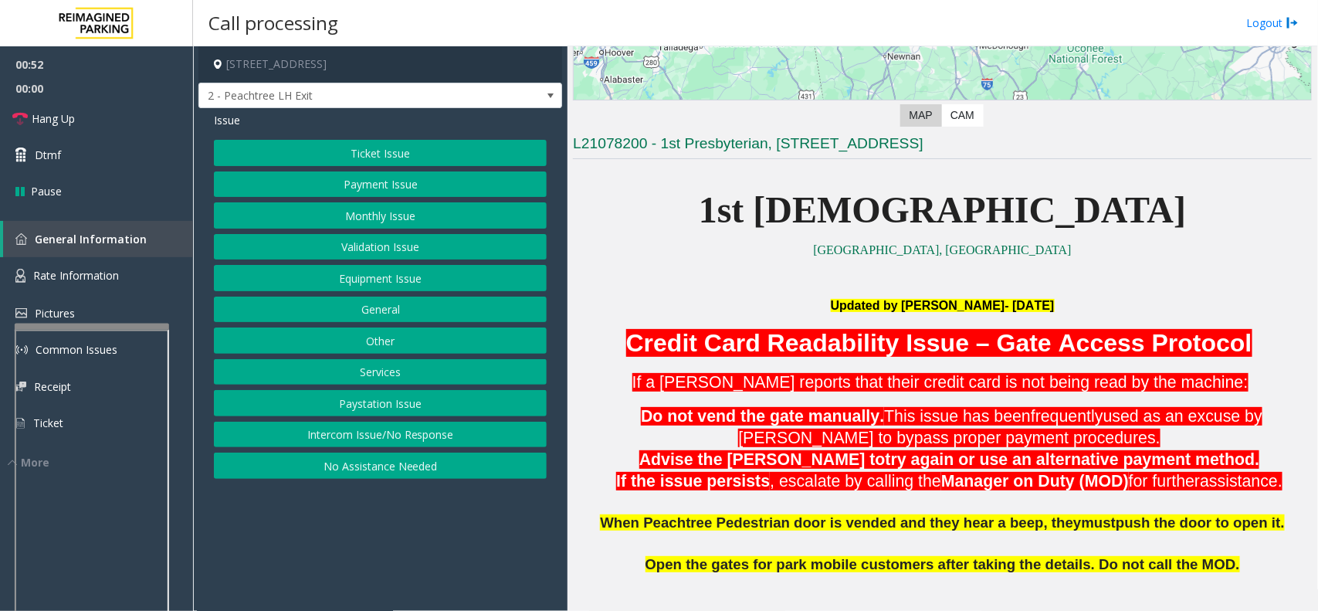
click at [433, 195] on button "Payment Issue" at bounding box center [380, 184] width 333 height 26
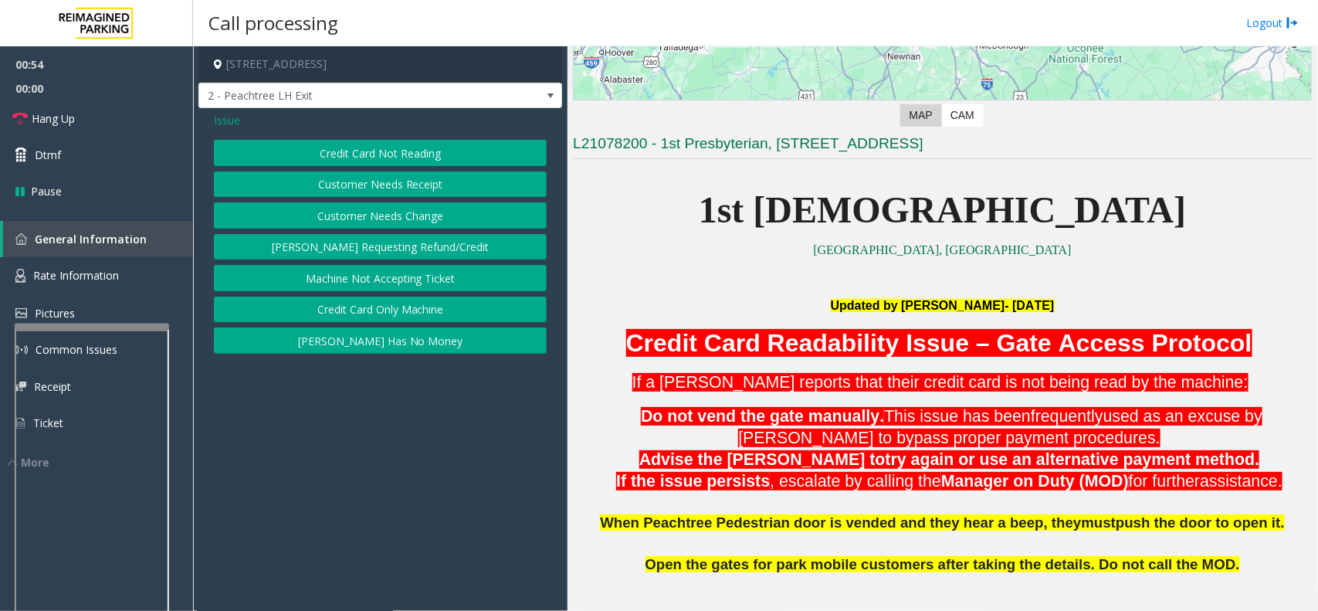
click at [435, 345] on button "[PERSON_NAME] Has No Money" at bounding box center [380, 340] width 333 height 26
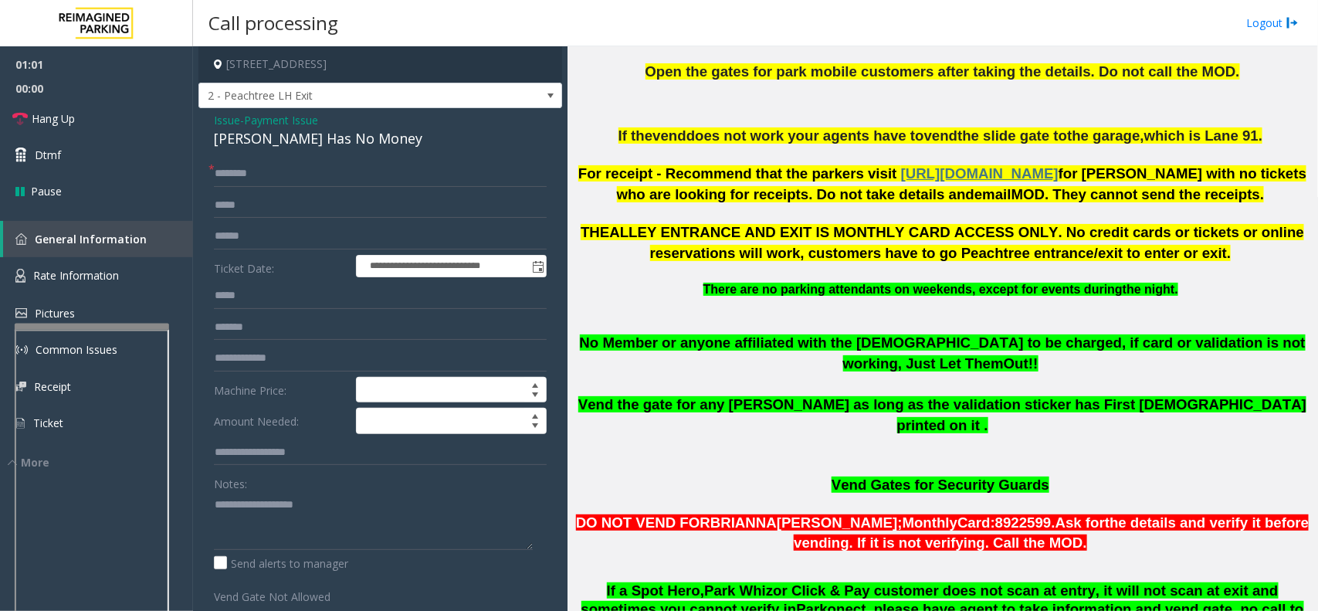
scroll to position [579, 0]
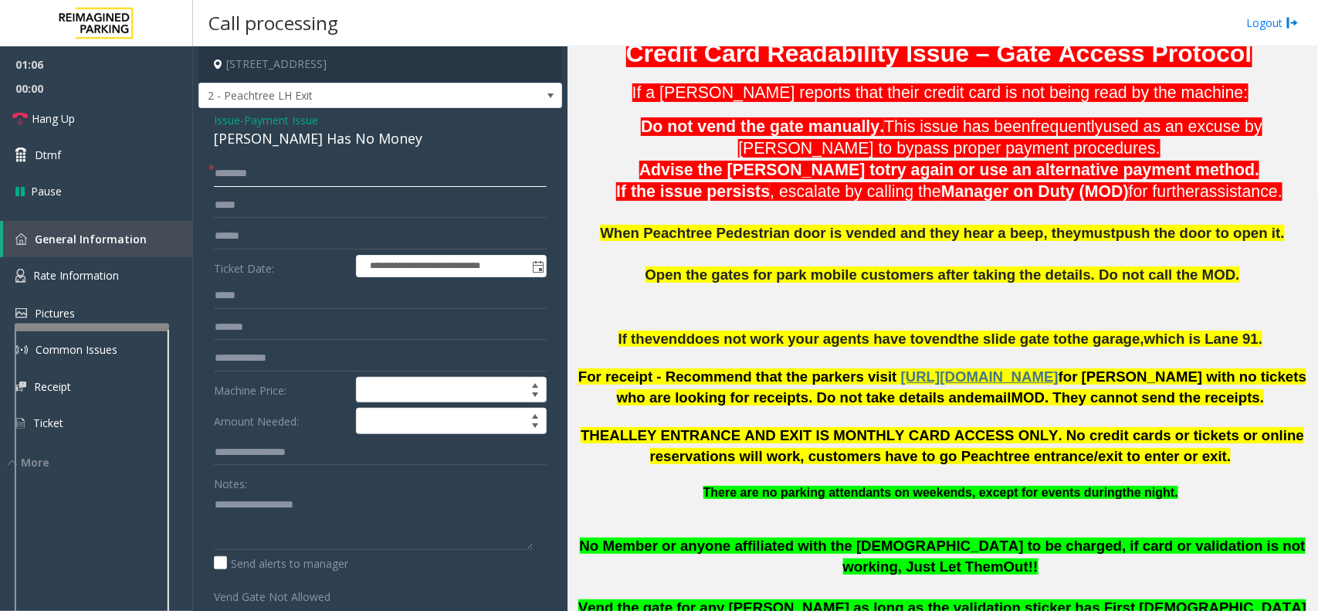
click at [340, 179] on input "text" at bounding box center [380, 174] width 333 height 26
type input "**********"
drag, startPoint x: 322, startPoint y: 168, endPoint x: 207, endPoint y: 170, distance: 115.1
click at [207, 170] on div "**********" at bounding box center [380, 451] width 356 height 581
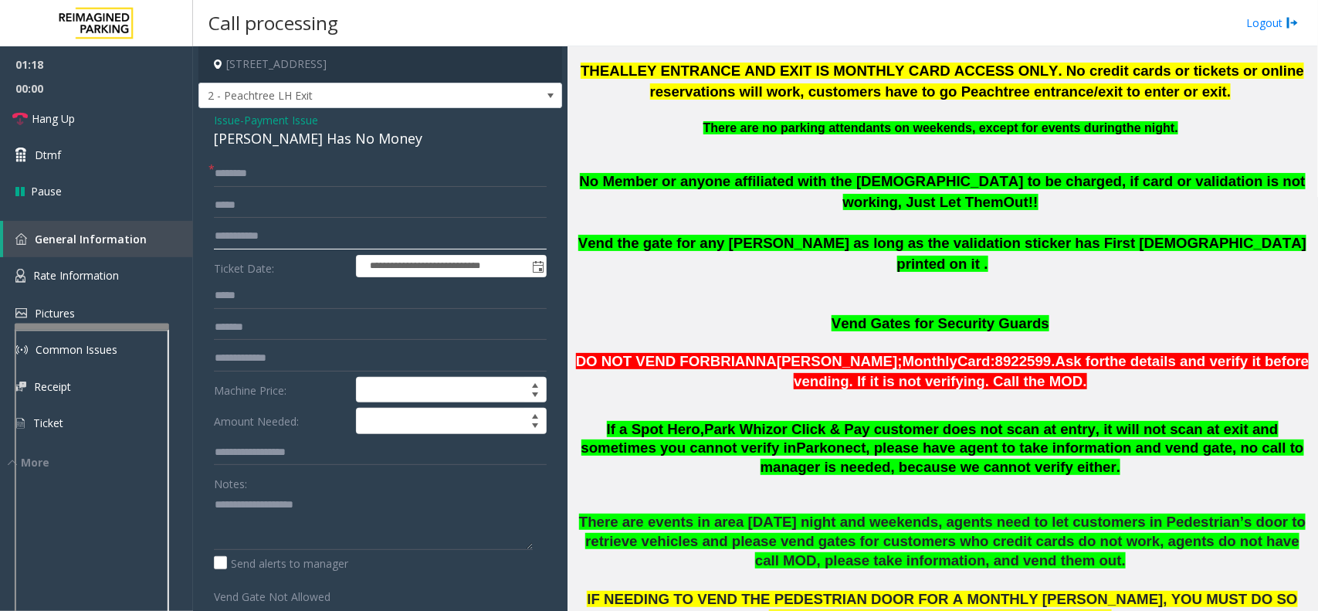
scroll to position [1158, 0]
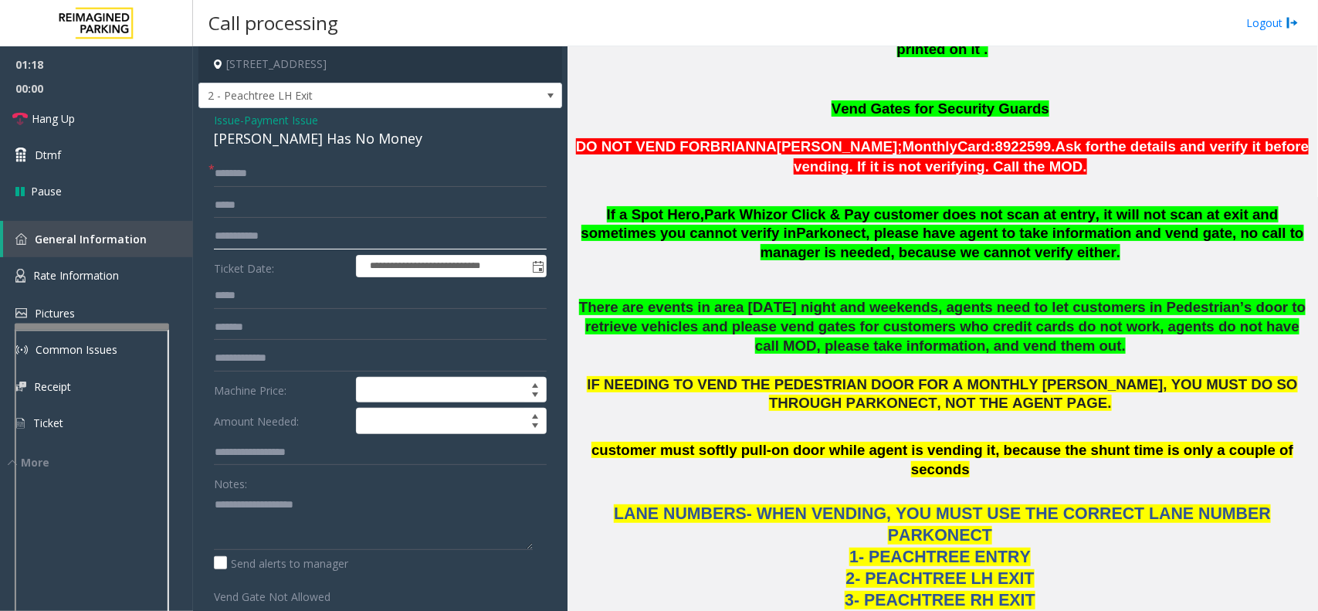
type input "**********"
click at [268, 179] on input "text" at bounding box center [380, 174] width 333 height 26
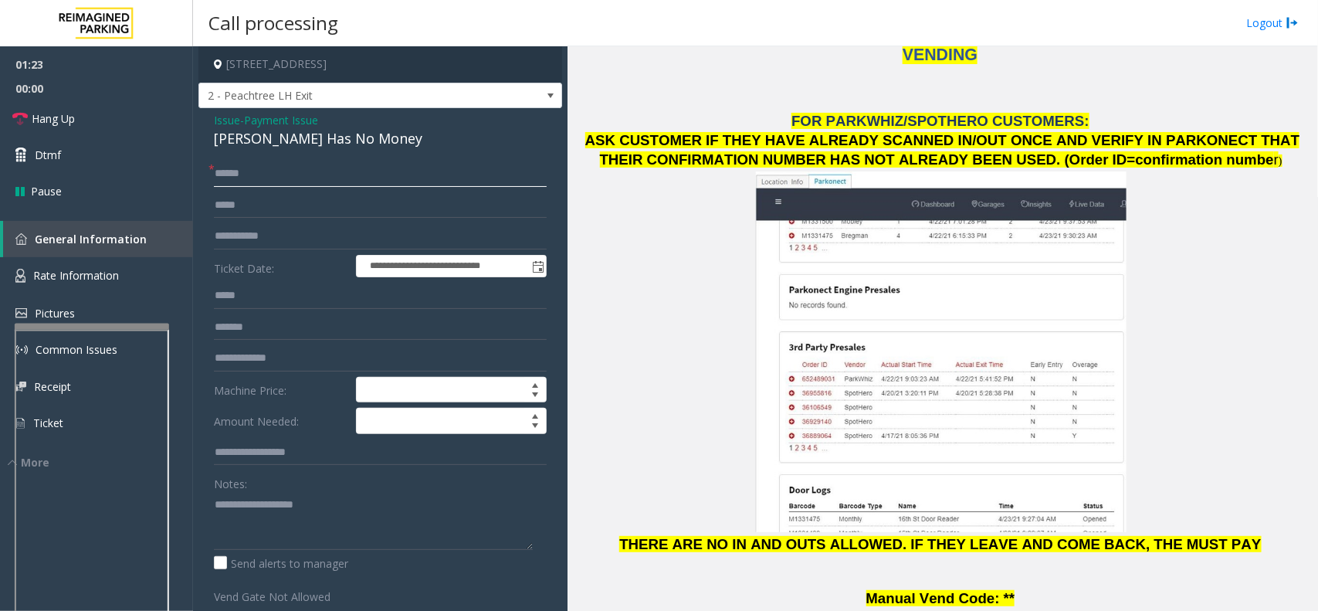
scroll to position [2220, 0]
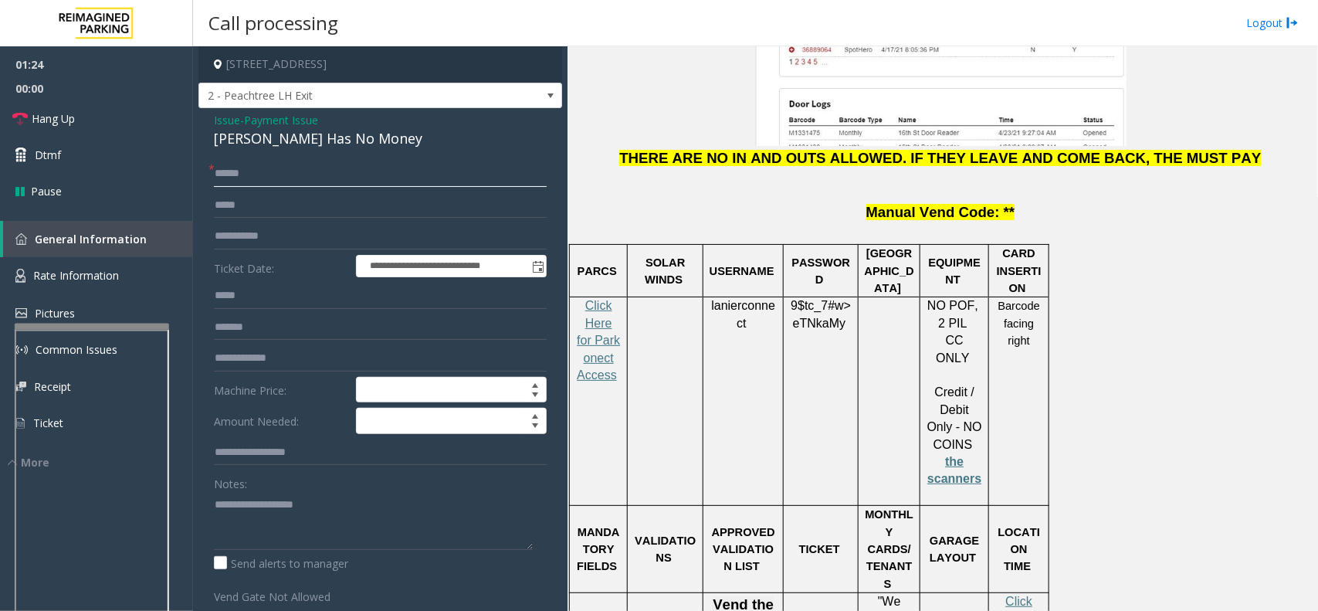
type input "*****"
drag, startPoint x: 790, startPoint y: 183, endPoint x: 839, endPoint y: 202, distance: 52.8
click at [839, 299] on span "9$tc_7#w> eTNkaMy" at bounding box center [821, 314] width 60 height 31
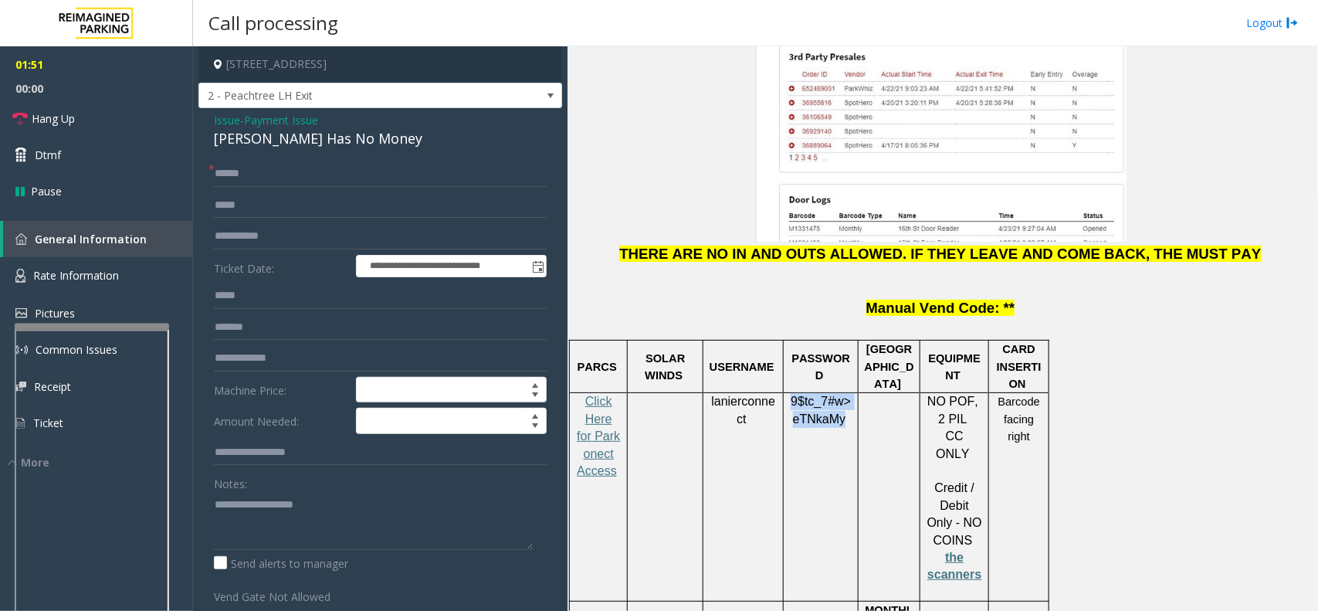
scroll to position [2317, 0]
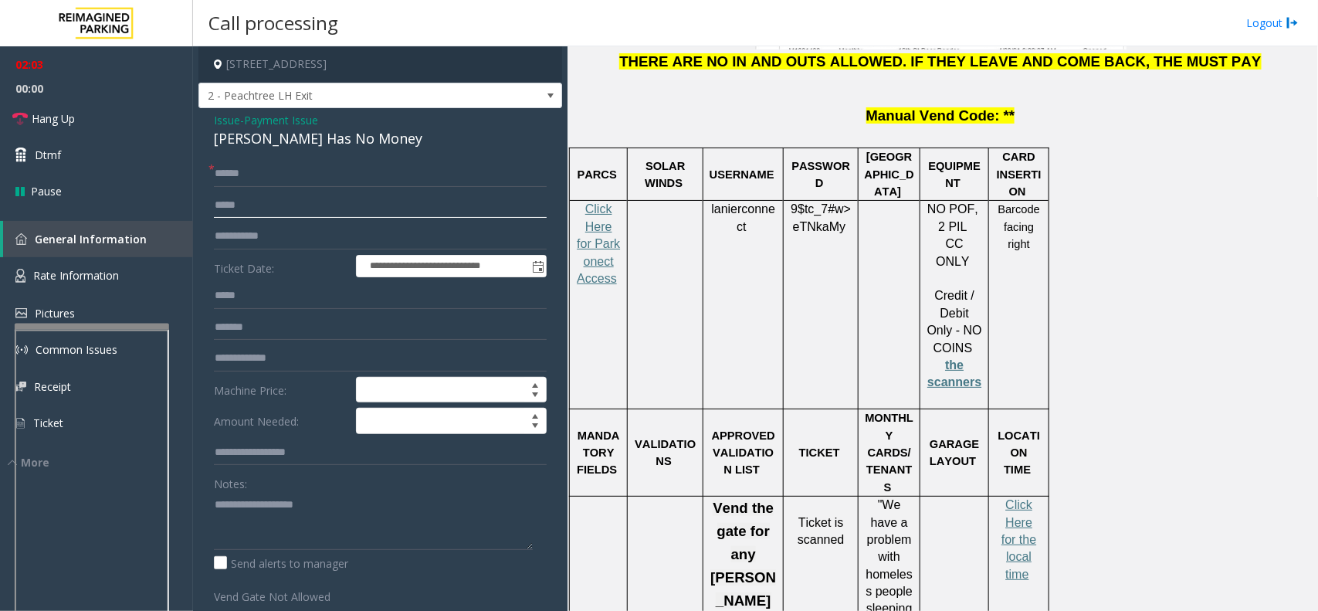
click at [248, 205] on input "text" at bounding box center [380, 205] width 333 height 26
type input "**********"
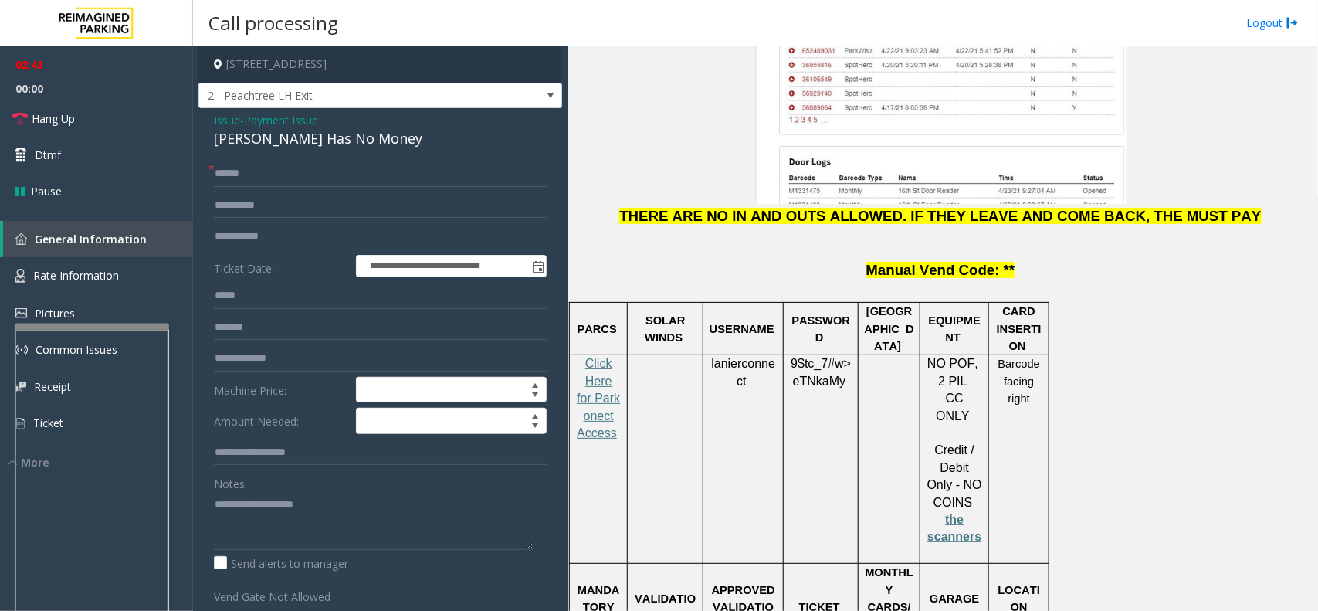
scroll to position [2220, 0]
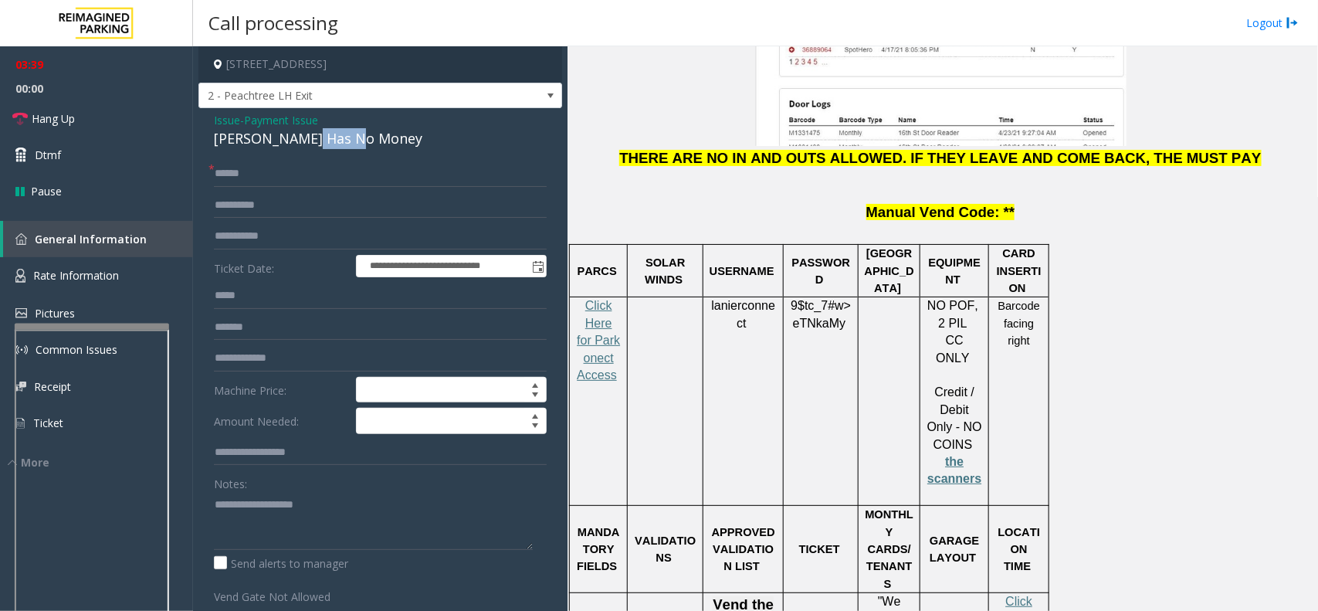
drag, startPoint x: 361, startPoint y: 141, endPoint x: 303, endPoint y: 136, distance: 58.2
click at [303, 136] on div "[PERSON_NAME] Has No Money" at bounding box center [380, 138] width 333 height 21
click at [346, 124] on div "Issue - Payment Issue [PERSON_NAME] Has No Money" at bounding box center [380, 130] width 333 height 37
drag, startPoint x: 361, startPoint y: 143, endPoint x: 213, endPoint y: 122, distance: 149.0
click at [214, 122] on div "Issue - Payment Issue [PERSON_NAME] Has No Money" at bounding box center [380, 130] width 333 height 37
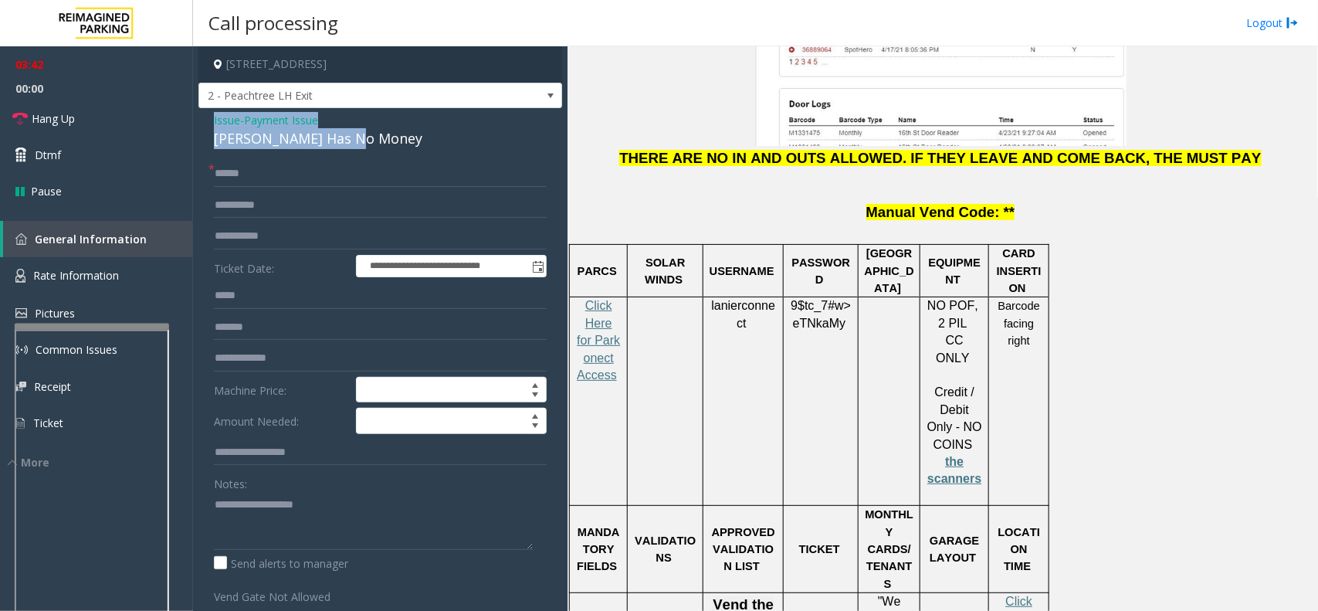
copy div "Issue - Payment Issue [PERSON_NAME] Has No Money"
paste textarea "**********"
click at [256, 488] on textarea at bounding box center [373, 521] width 319 height 58
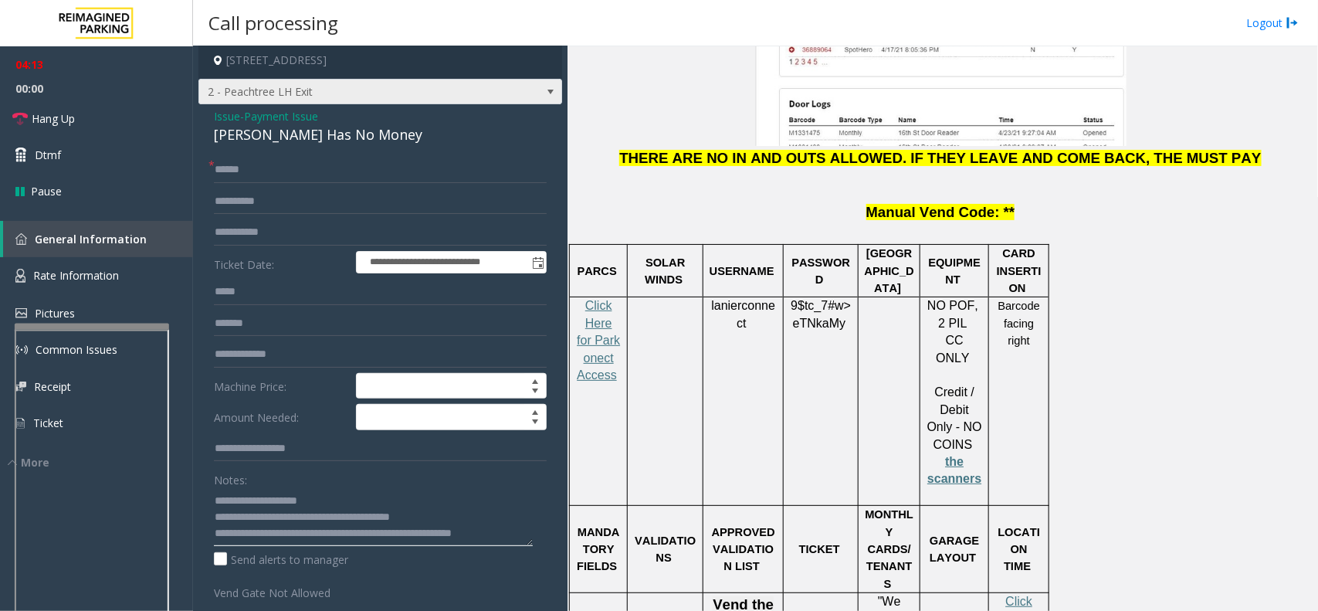
scroll to position [0, 0]
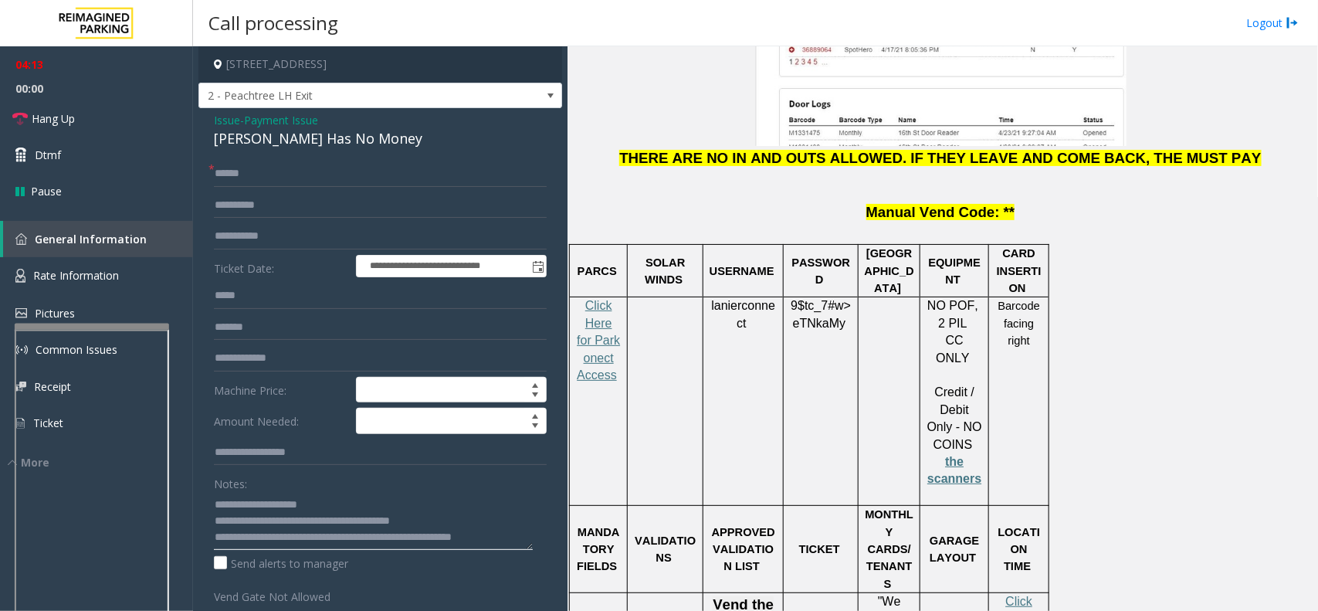
type textarea "**********"
click at [294, 117] on span "Payment Issue" at bounding box center [281, 120] width 74 height 16
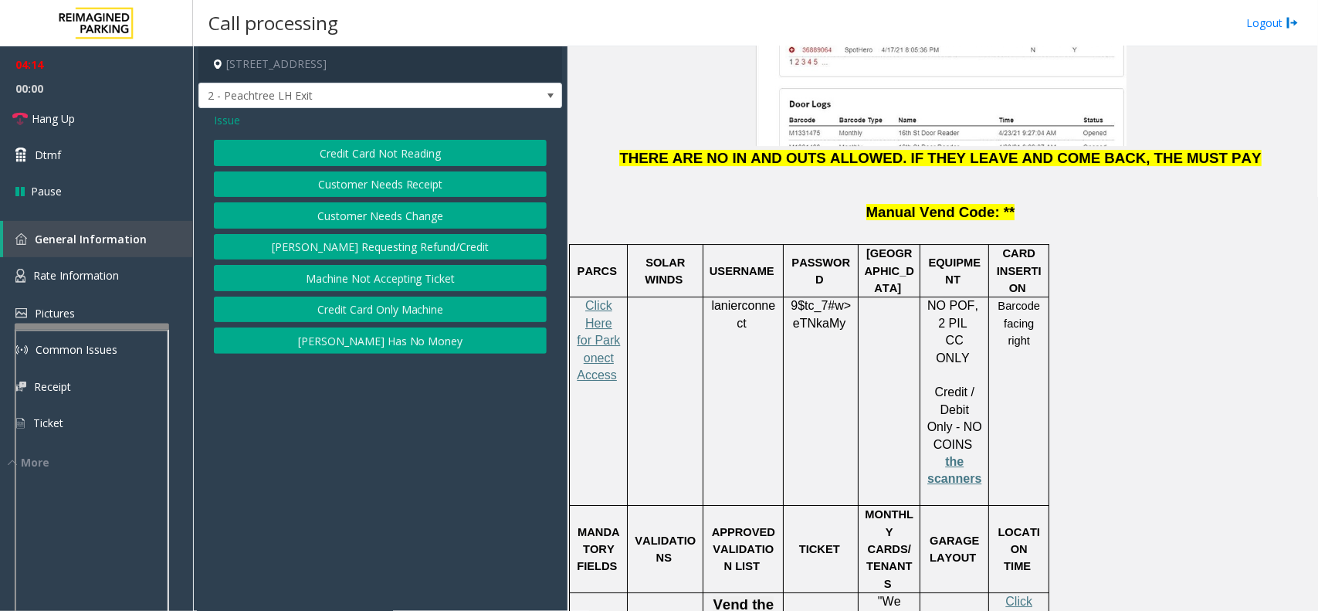
click at [365, 149] on button "Credit Card Not Reading" at bounding box center [380, 153] width 333 height 26
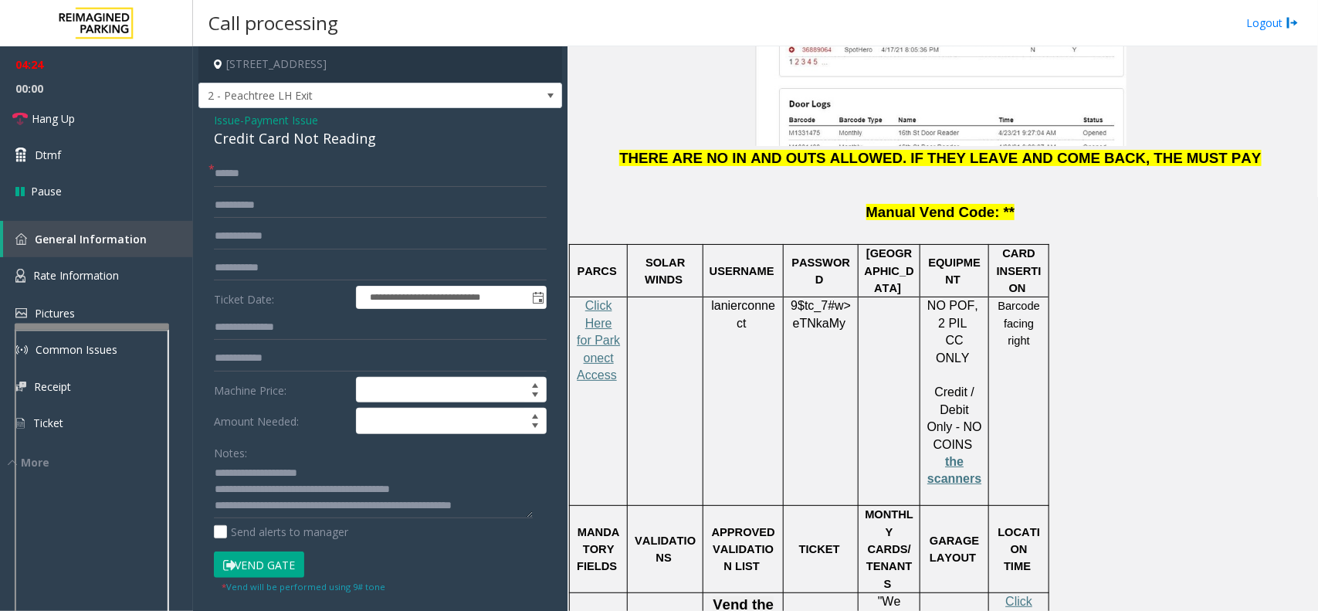
click at [266, 122] on span "Payment Issue" at bounding box center [281, 120] width 74 height 16
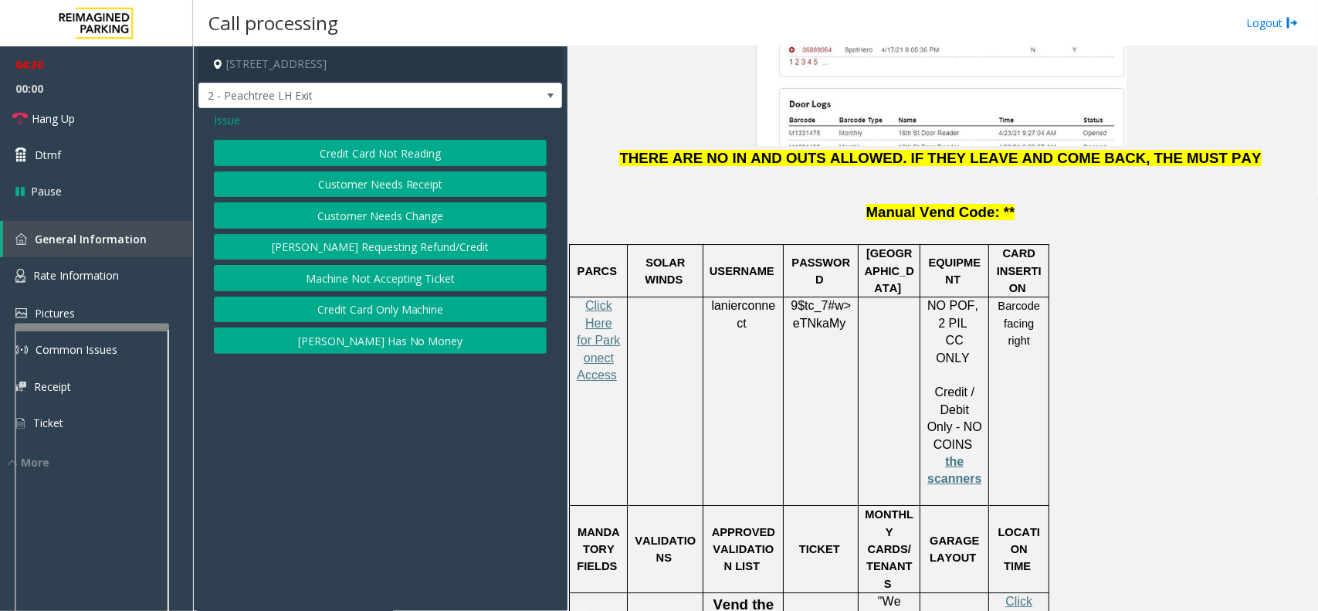
click at [356, 137] on div "Issue Credit Card Not Reading Customer Needs Receipt Customer Needs Change [PER…" at bounding box center [380, 234] width 364 height 253
click at [356, 155] on button "Credit Card Not Reading" at bounding box center [380, 153] width 333 height 26
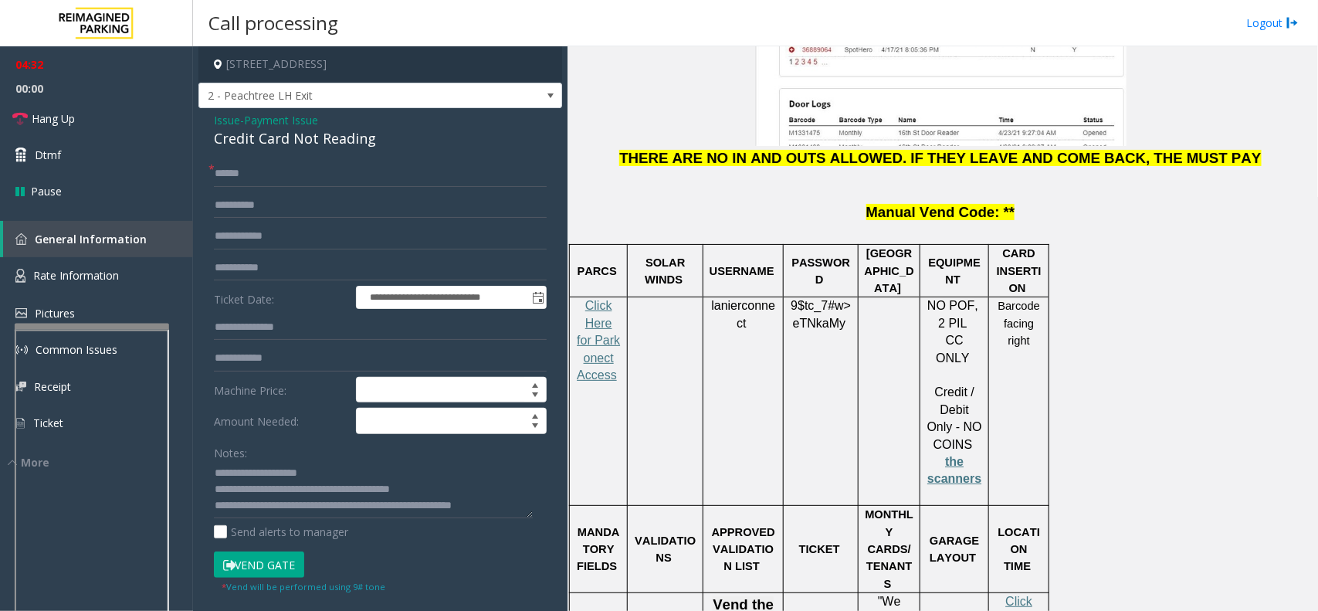
click at [283, 488] on form "**********" at bounding box center [380, 377] width 333 height 433
click at [287, 488] on button "Vend Gate" at bounding box center [259, 564] width 90 height 26
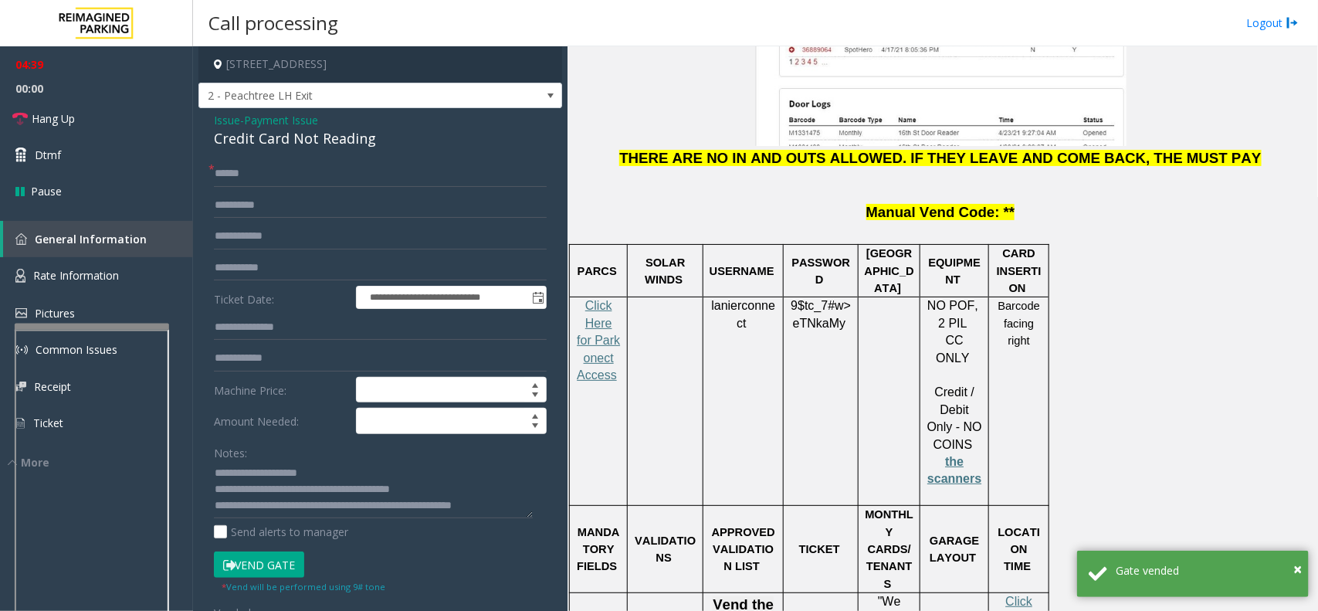
scroll to position [193, 0]
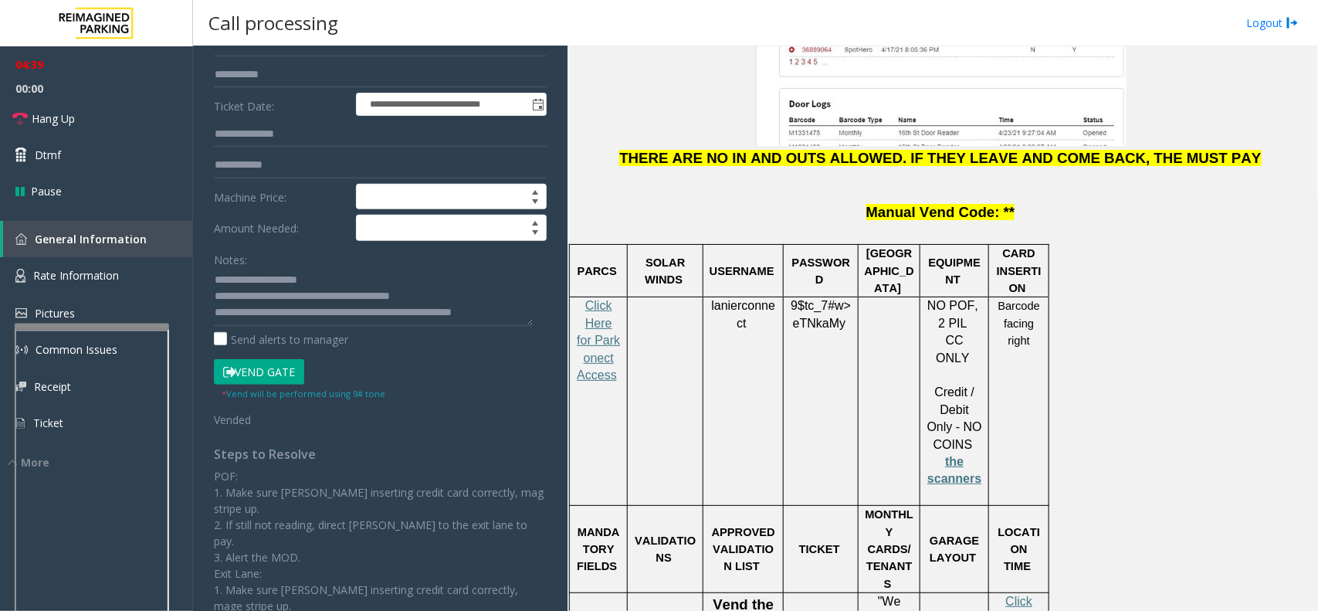
click at [526, 313] on textarea at bounding box center [373, 297] width 319 height 58
click at [519, 310] on textarea at bounding box center [373, 297] width 319 height 58
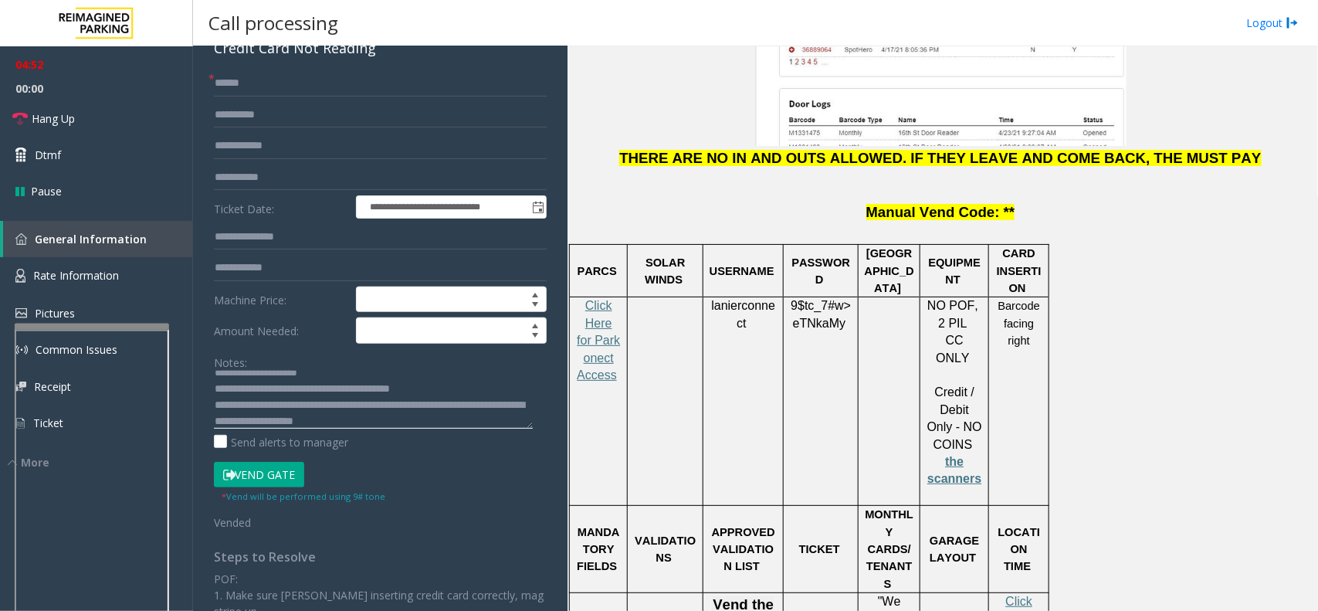
scroll to position [0, 0]
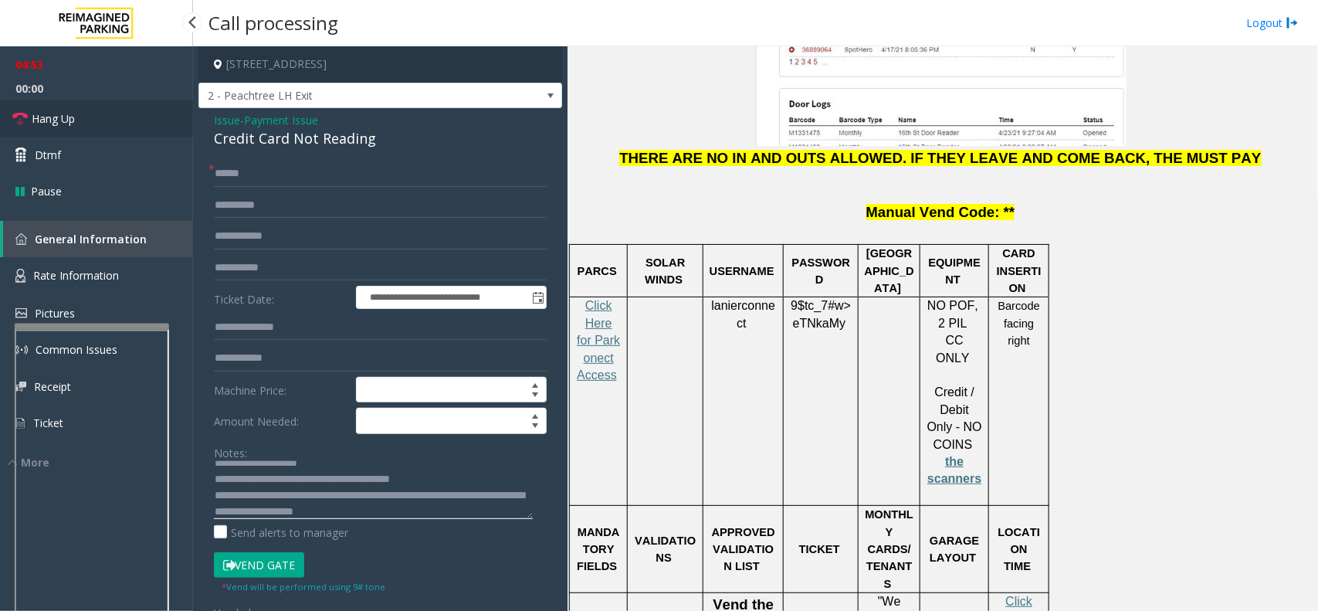
type textarea "**********"
click at [121, 114] on link "Hang Up" at bounding box center [96, 118] width 193 height 36
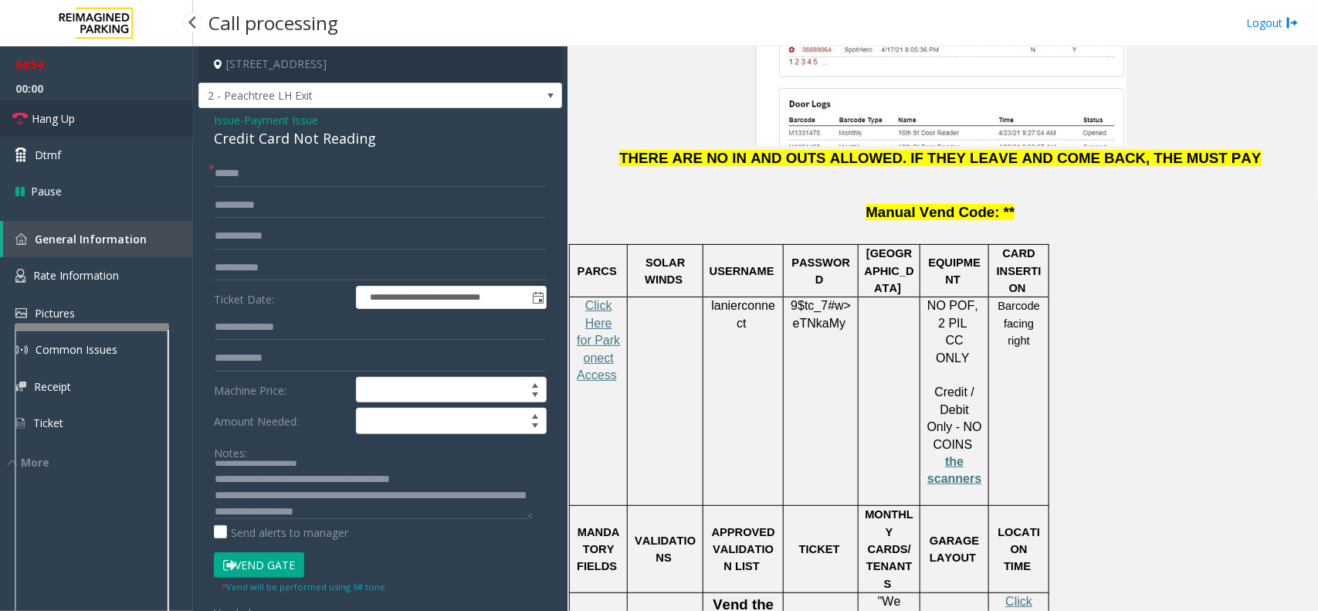
click at [121, 114] on link "Hang Up" at bounding box center [96, 118] width 193 height 36
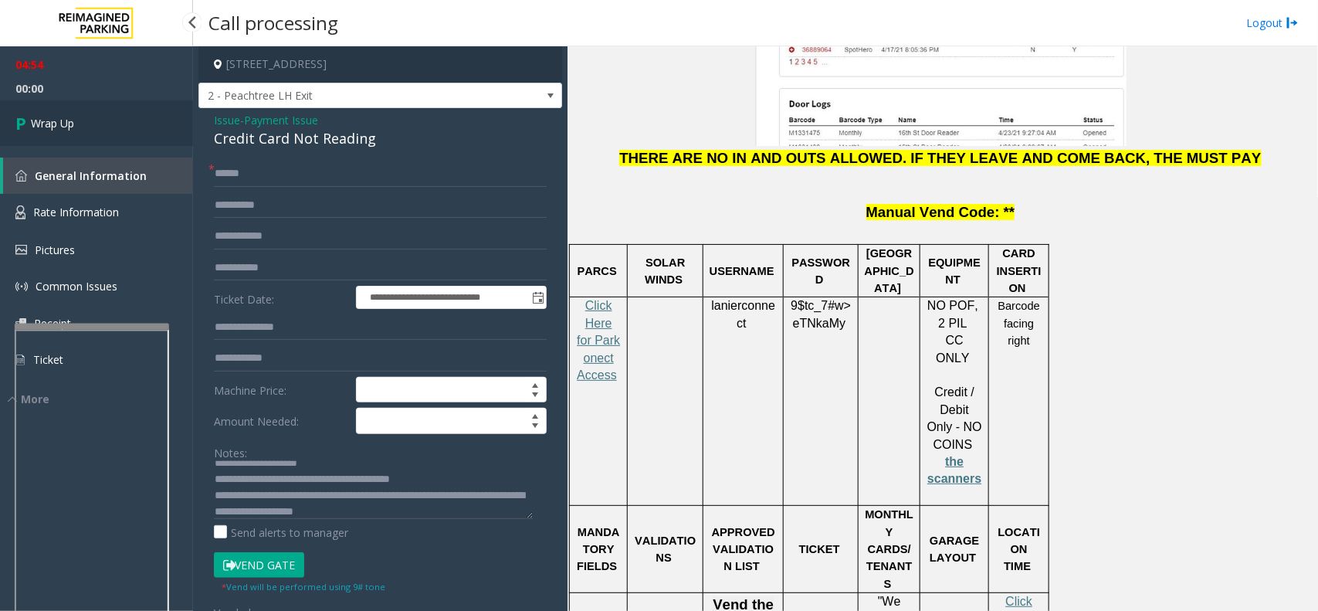
click at [121, 114] on link "Wrap Up" at bounding box center [96, 123] width 193 height 46
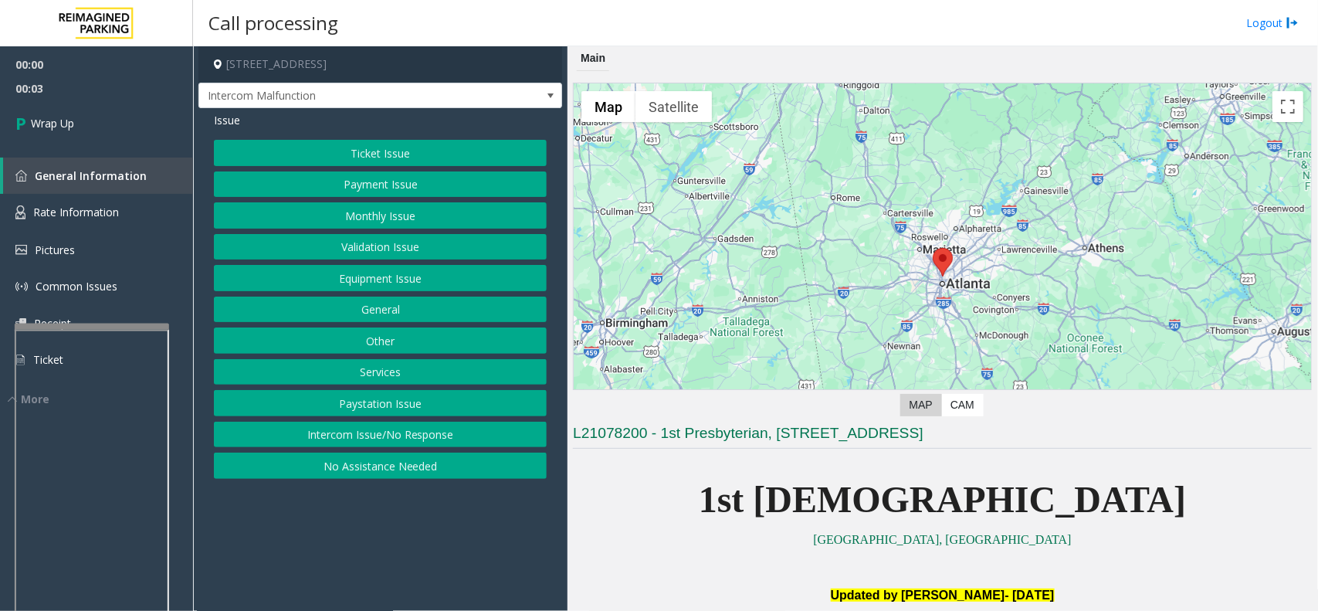
drag, startPoint x: 453, startPoint y: 437, endPoint x: 300, endPoint y: 303, distance: 203.0
click at [449, 437] on button "Intercom Issue/No Response" at bounding box center [380, 435] width 333 height 26
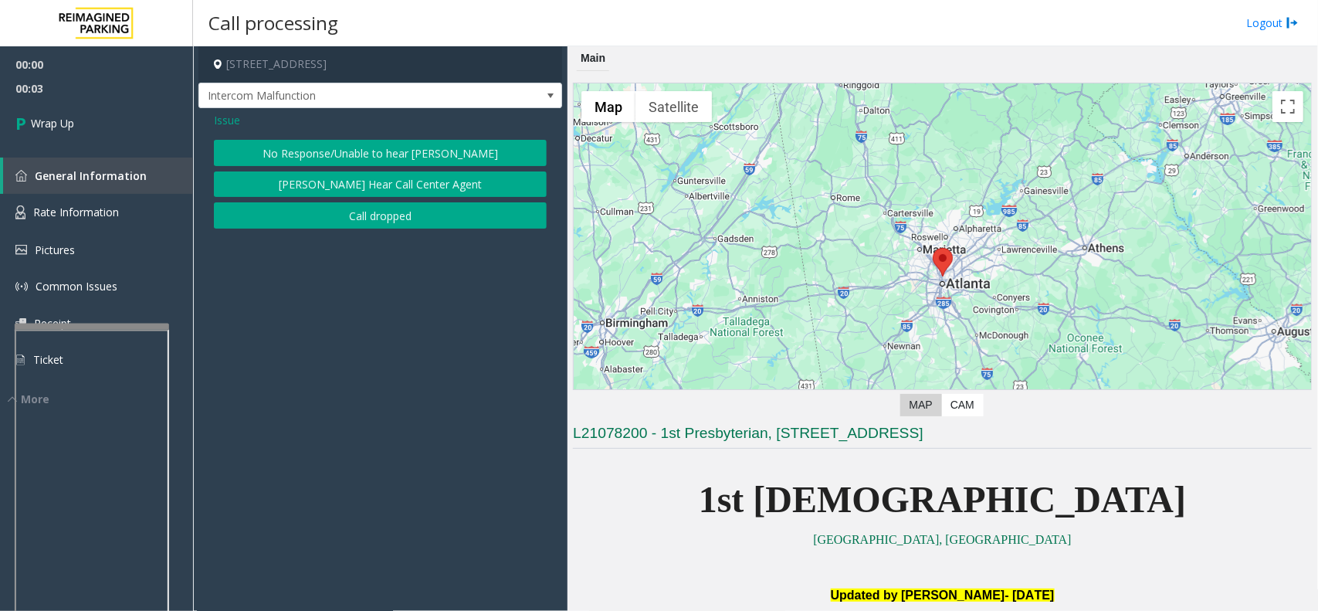
click at [334, 209] on button "Call dropped" at bounding box center [380, 215] width 333 height 26
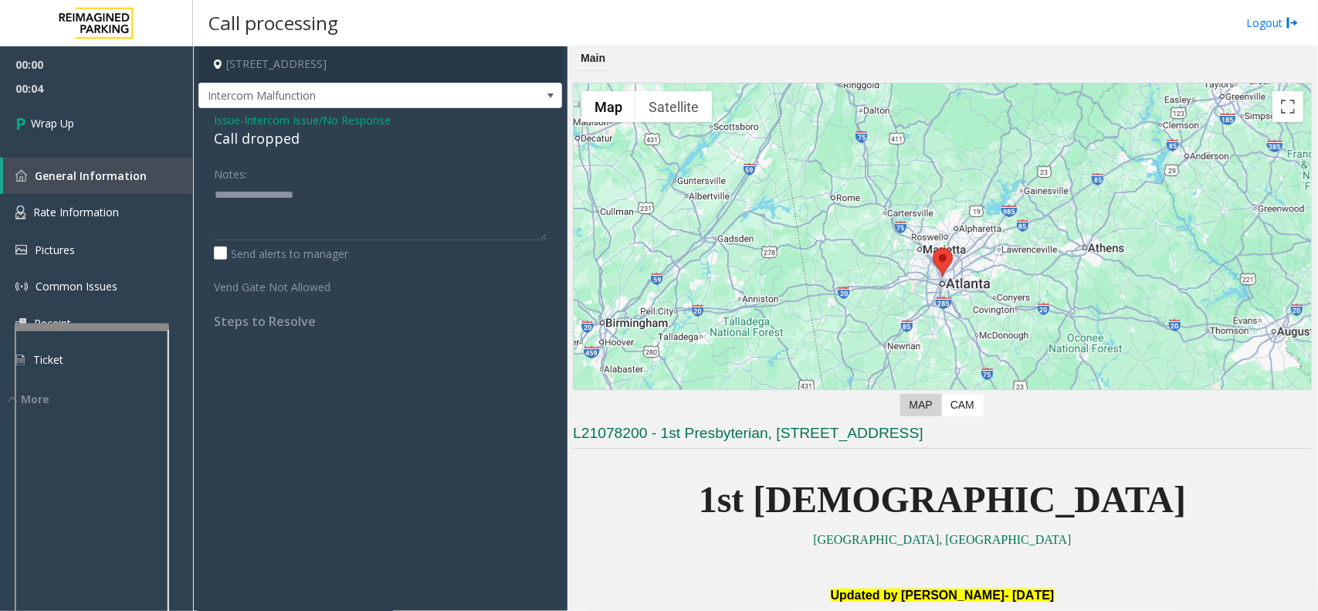
click at [256, 144] on div "Call dropped" at bounding box center [380, 138] width 333 height 21
click at [256, 141] on div "Call dropped" at bounding box center [380, 138] width 333 height 21
type textarea "**********"
click at [101, 117] on link "Wrap Up" at bounding box center [96, 123] width 193 height 46
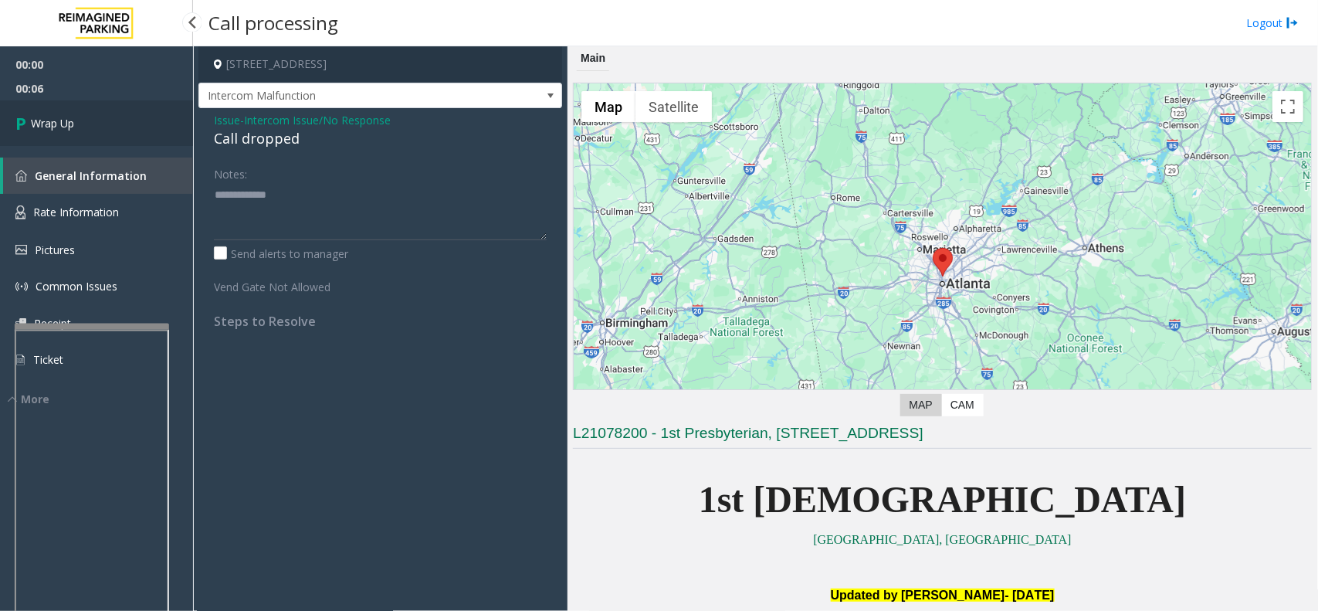
click at [102, 117] on link "Wrap Up" at bounding box center [96, 123] width 193 height 46
